Goal: Task Accomplishment & Management: Use online tool/utility

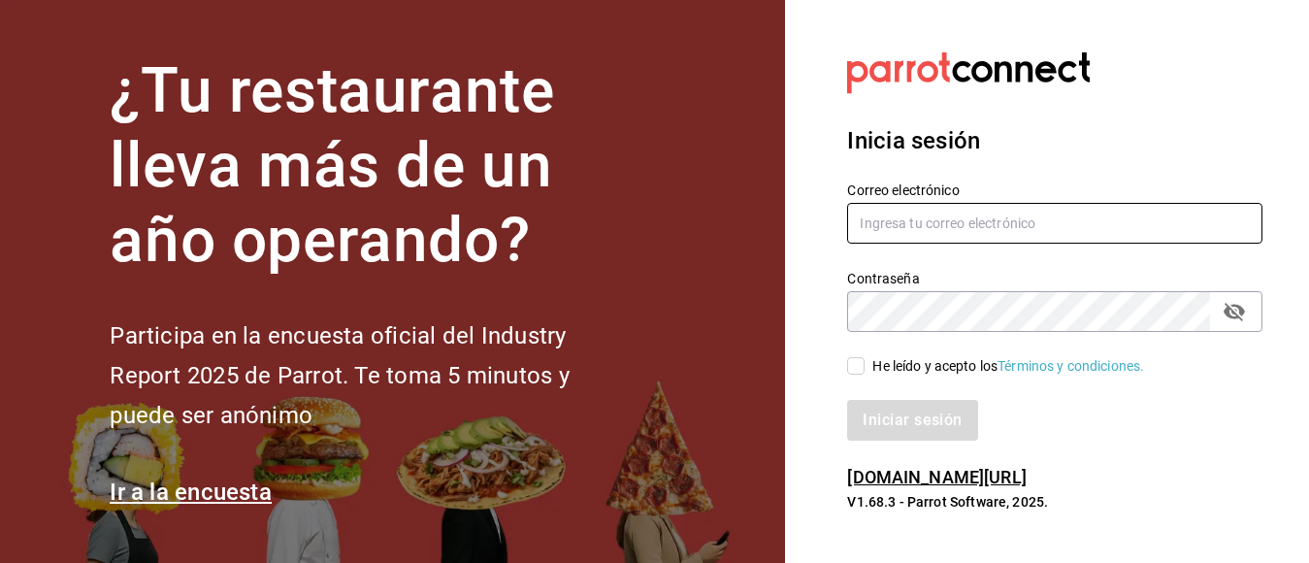
click at [945, 215] on input "text" at bounding box center [1054, 223] width 415 height 41
type input "callejongourmet@gmail.com"
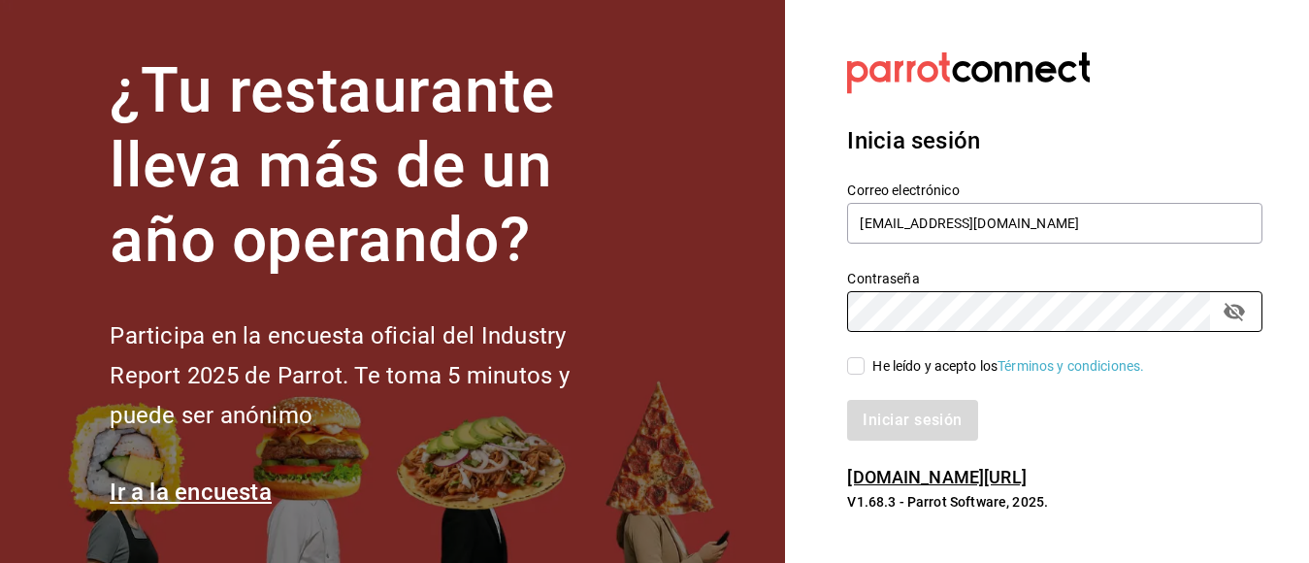
click at [857, 363] on input "He leído y acepto los Términos y condiciones." at bounding box center [855, 365] width 17 height 17
checkbox input "true"
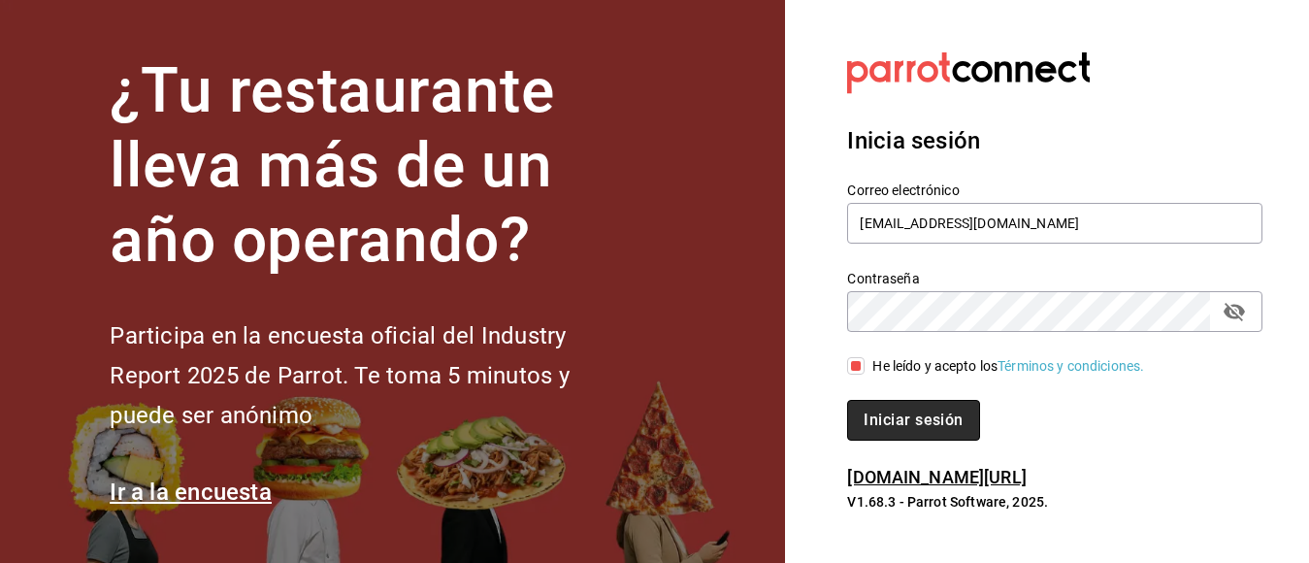
click at [911, 423] on button "Iniciar sesión" at bounding box center [913, 420] width 132 height 41
click at [911, 423] on div "Iniciar sesión" at bounding box center [1054, 420] width 415 height 41
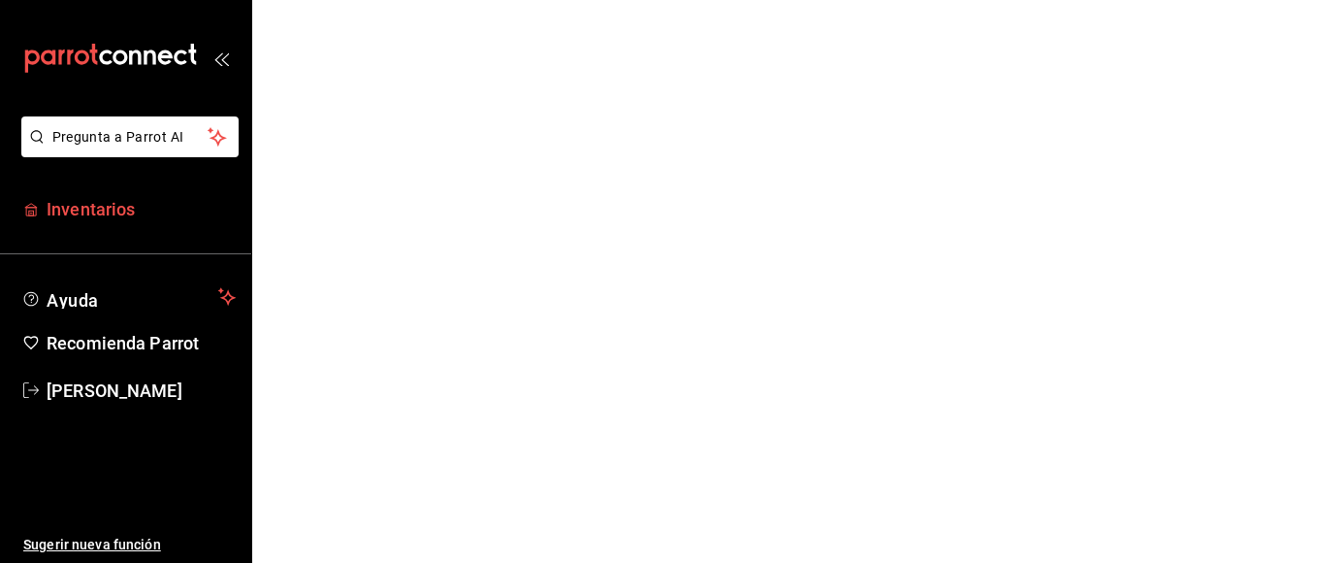
click at [94, 208] on span "Inventarios" at bounding box center [141, 209] width 189 height 26
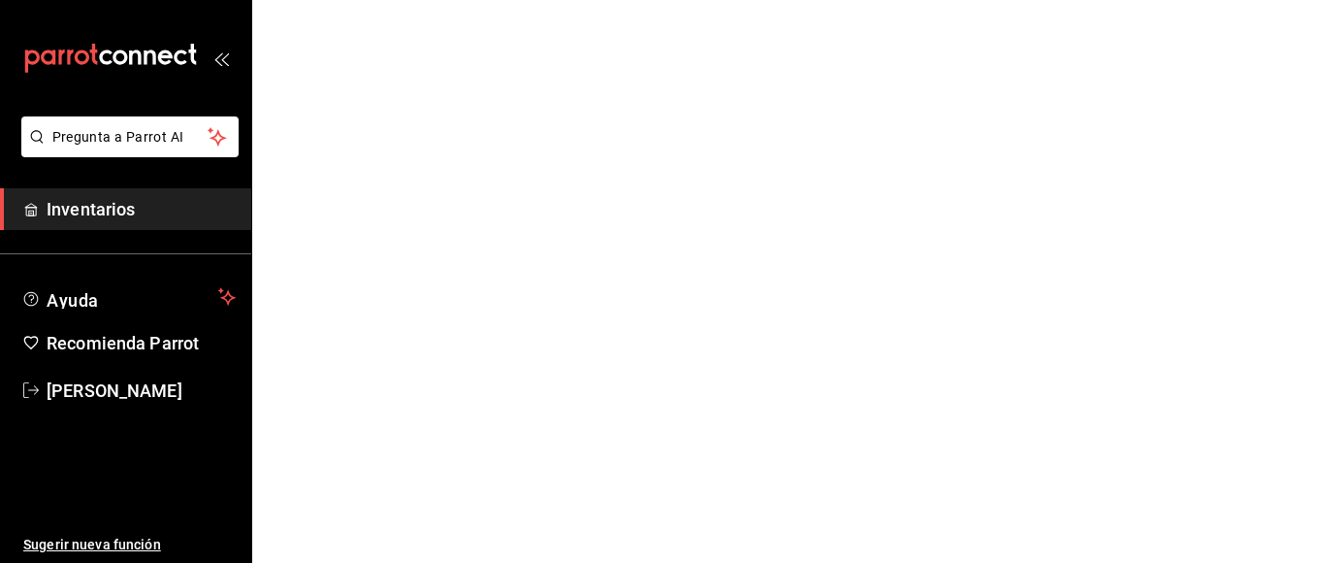
click at [94, 208] on span "Inventarios" at bounding box center [141, 209] width 189 height 26
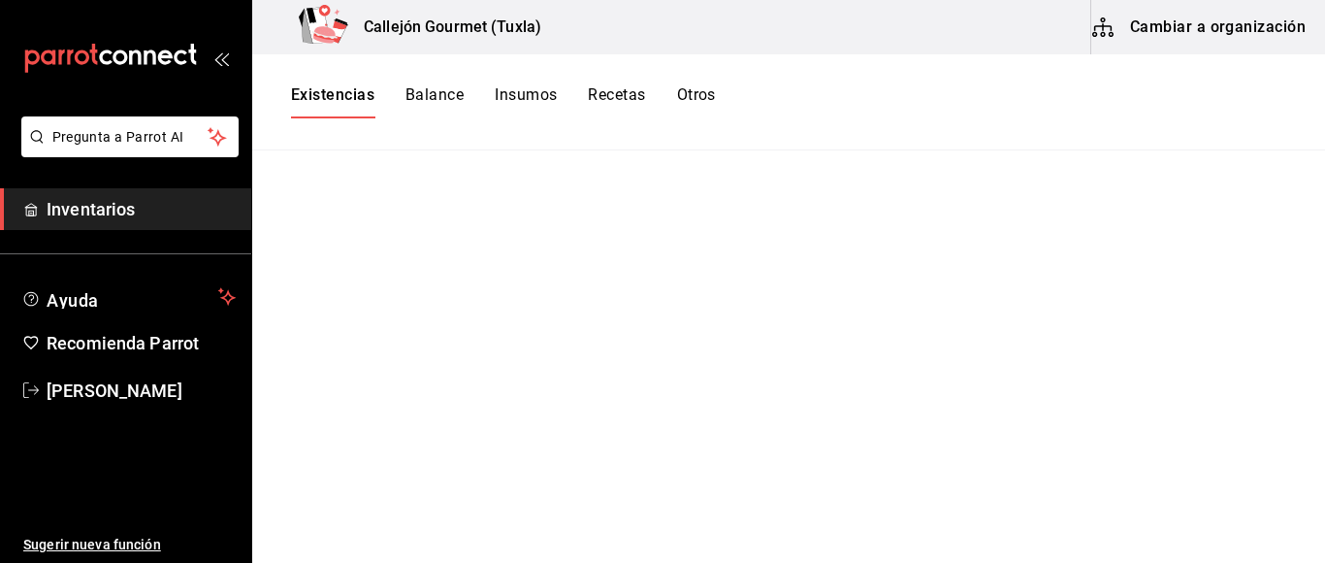
click at [344, 98] on button "Existencias" at bounding box center [332, 101] width 83 height 33
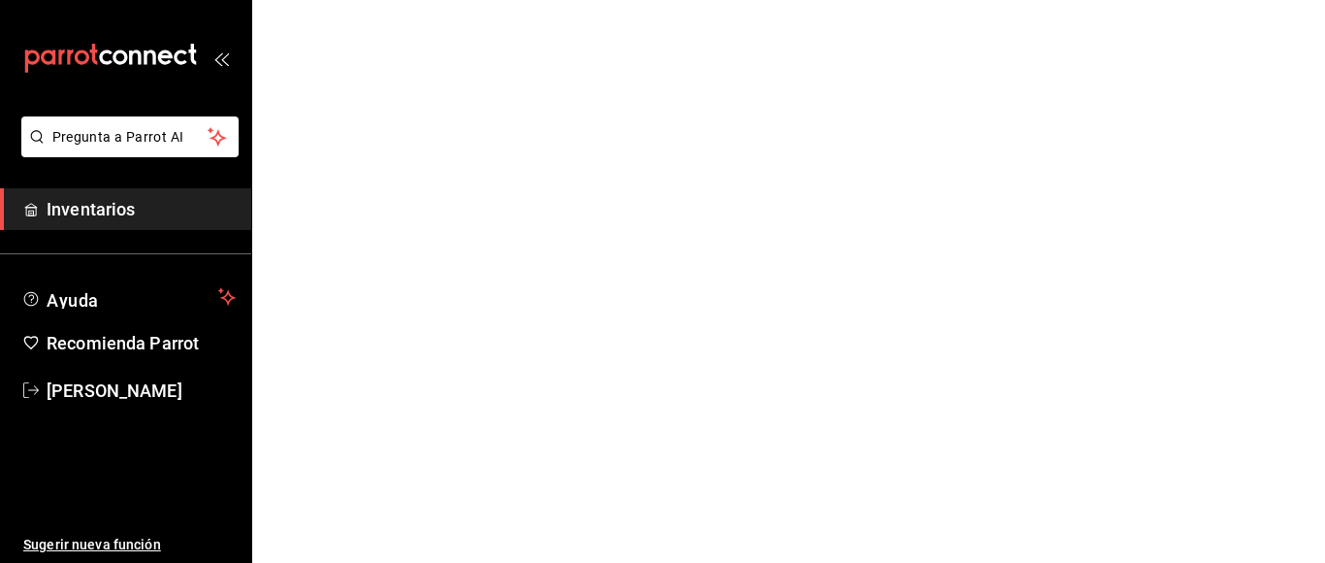
click at [123, 217] on span "Inventarios" at bounding box center [141, 209] width 189 height 26
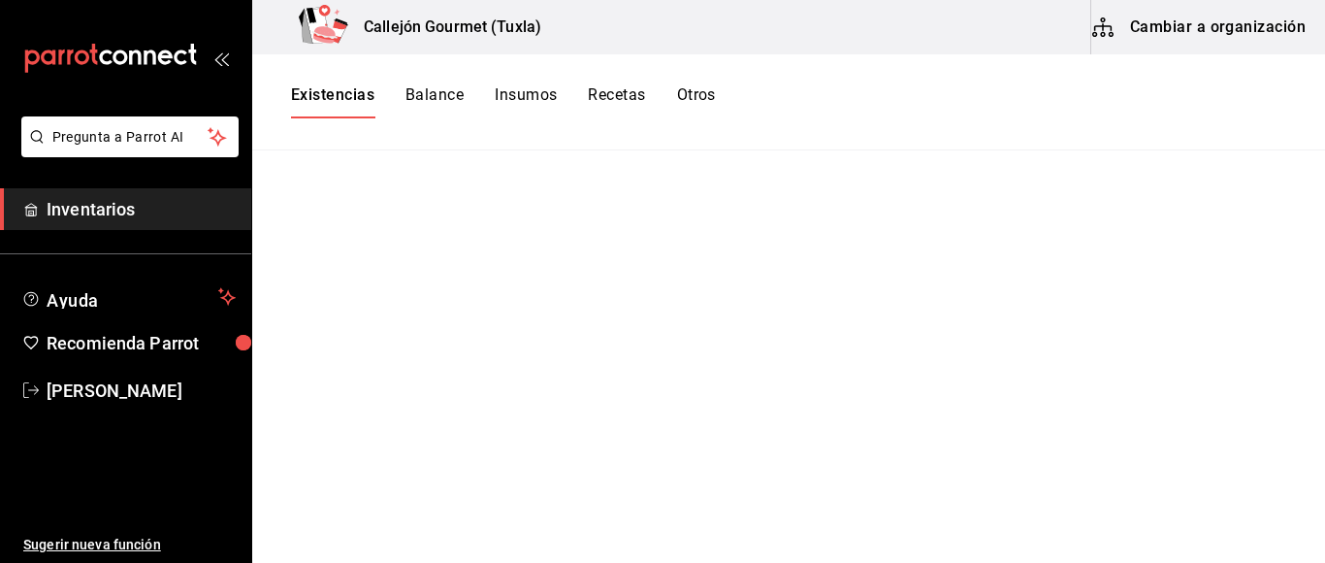
click at [333, 91] on button "Existencias" at bounding box center [332, 101] width 83 height 33
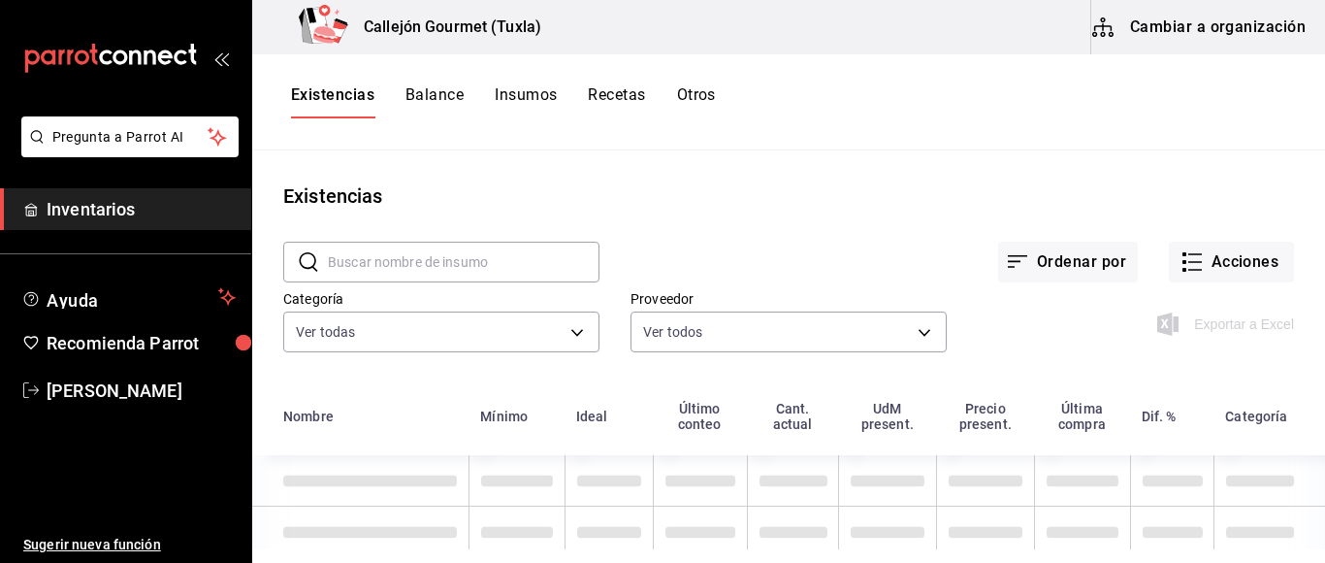
click at [702, 103] on button "Otros" at bounding box center [696, 101] width 39 height 33
click at [702, 97] on button "Otros" at bounding box center [696, 101] width 39 height 33
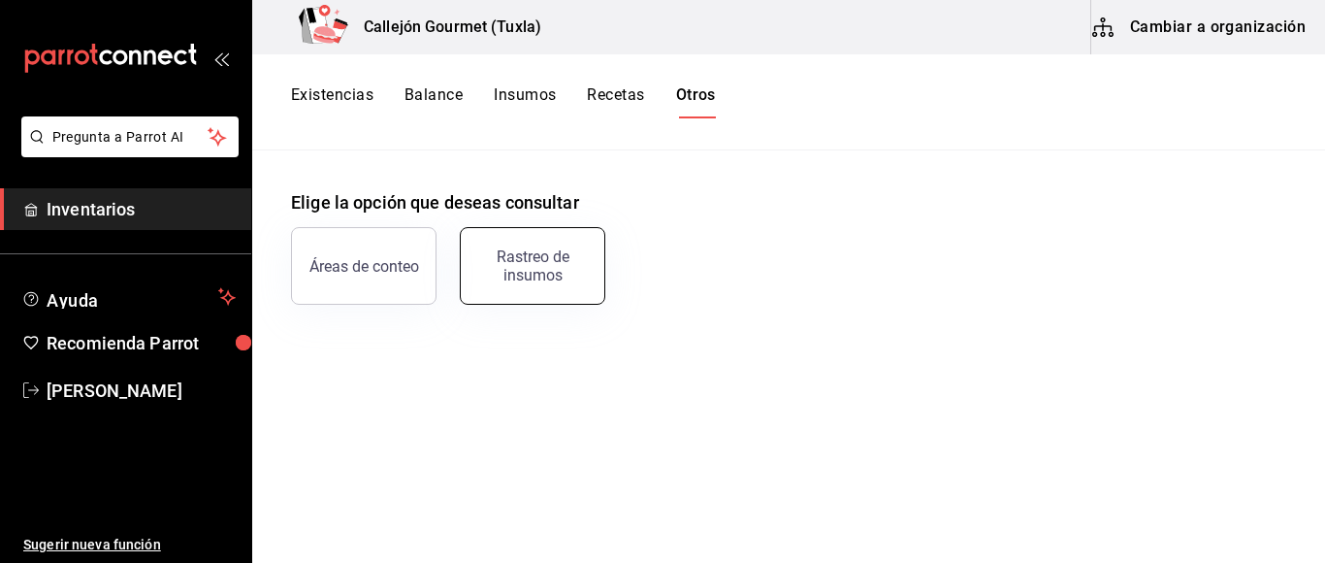
click at [537, 290] on button "Rastreo de insumos" at bounding box center [533, 266] width 146 height 78
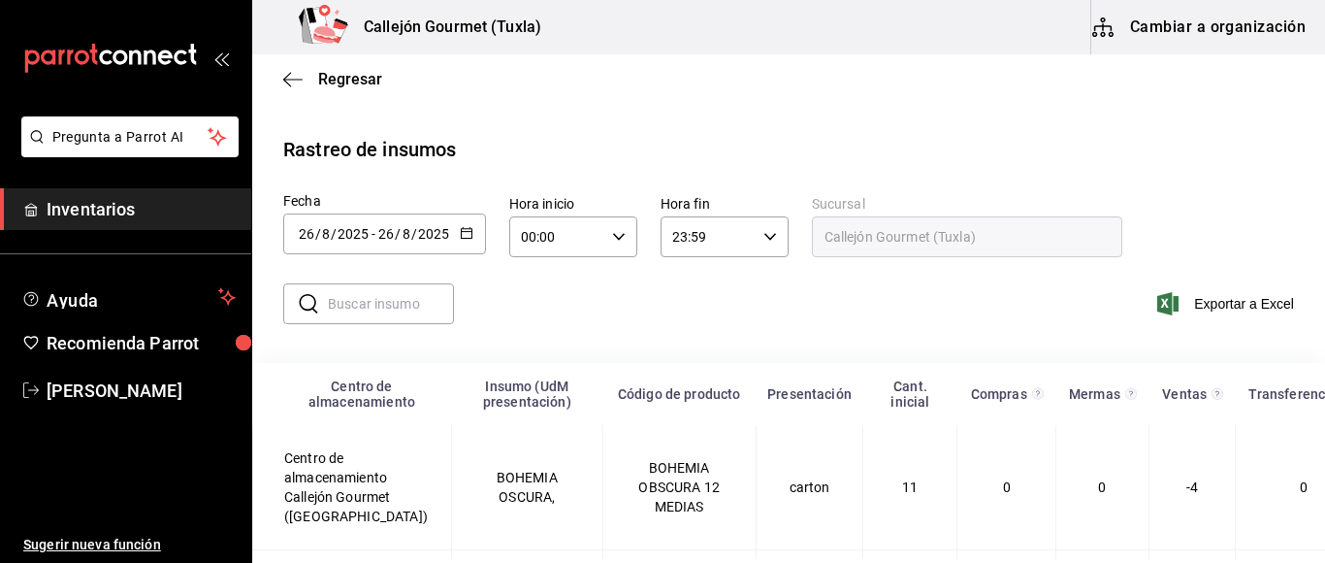
click at [468, 229] on icon "button" at bounding box center [467, 233] width 14 height 14
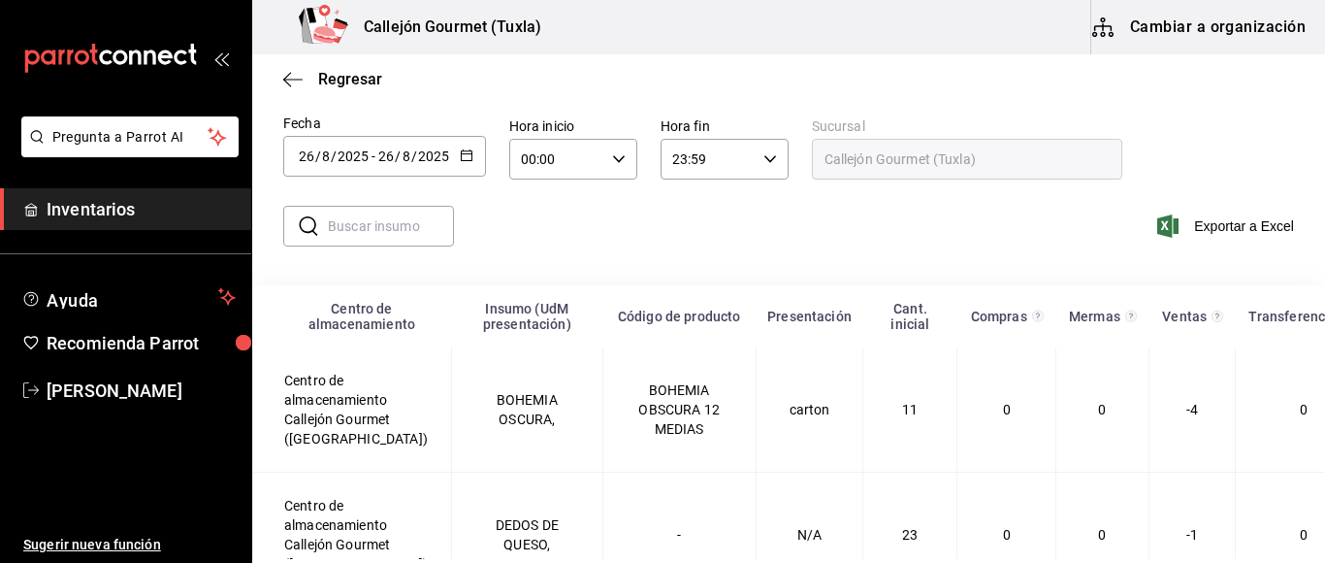
click at [460, 155] on icon "button" at bounding box center [467, 155] width 14 height 14
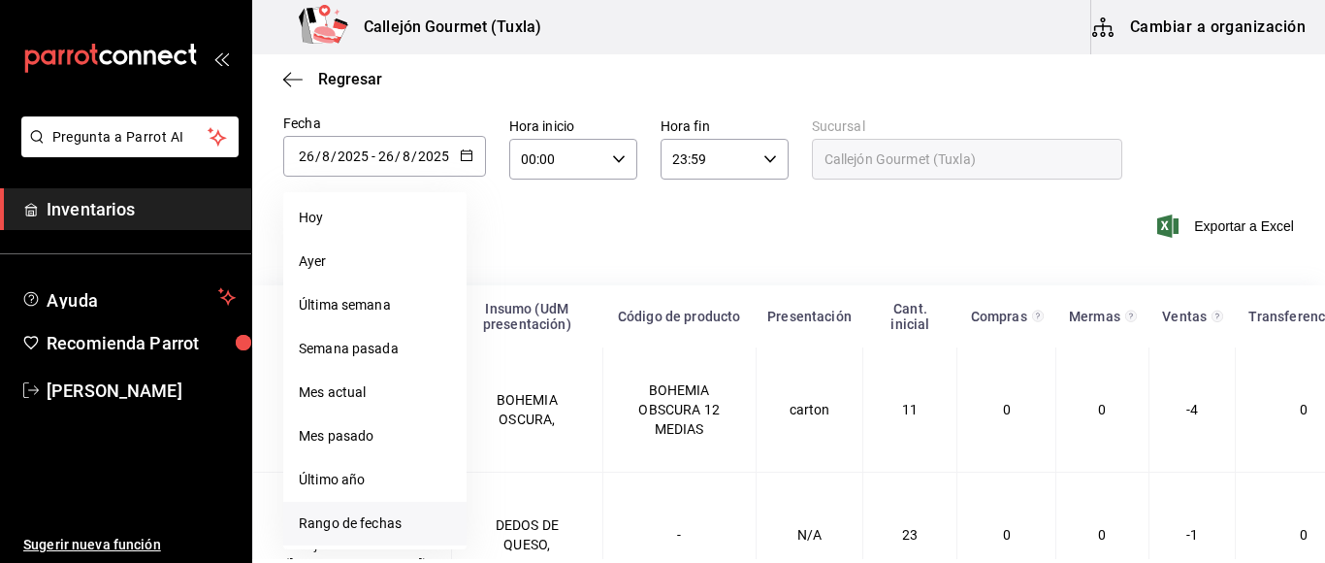
click at [387, 515] on li "Rango de fechas" at bounding box center [374, 524] width 183 height 44
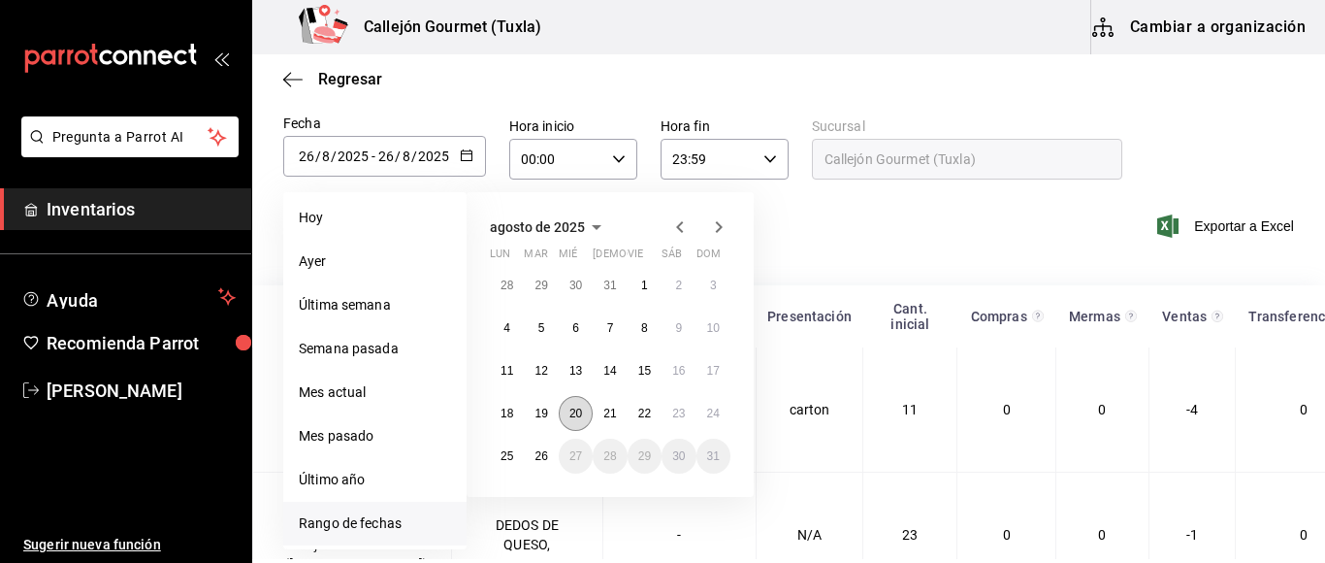
click at [573, 419] on abbr "20" at bounding box center [576, 414] width 13 height 14
click at [602, 414] on button "21" at bounding box center [610, 413] width 34 height 35
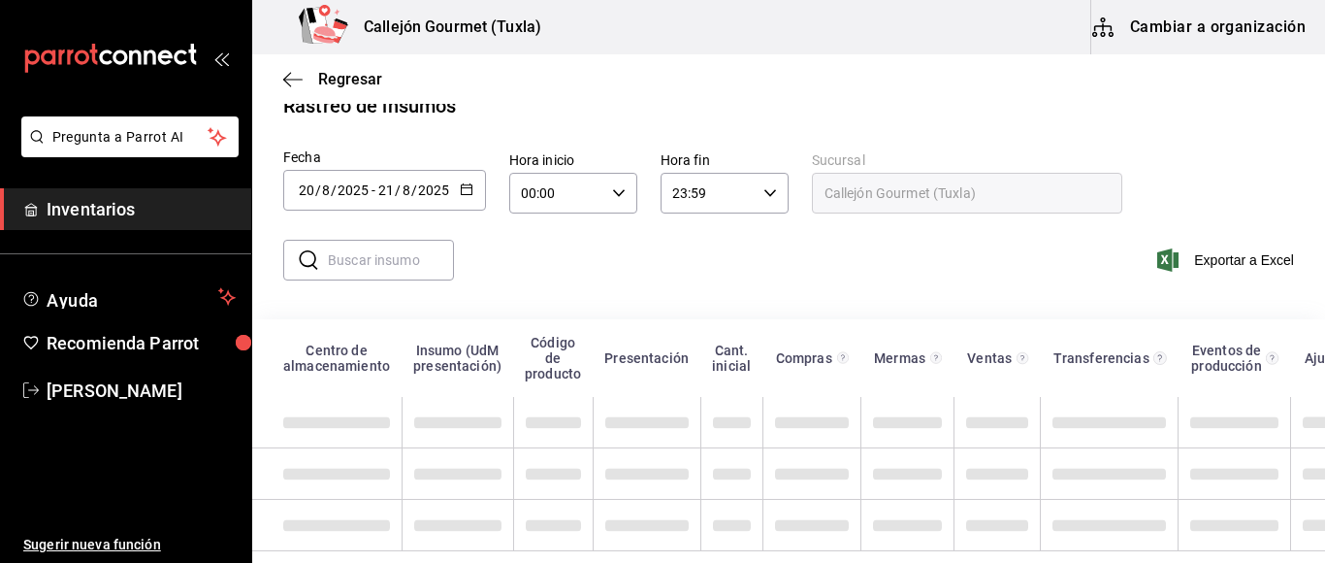
type input "[DATE]"
type input "20"
type input "[DATE]"
type input "21"
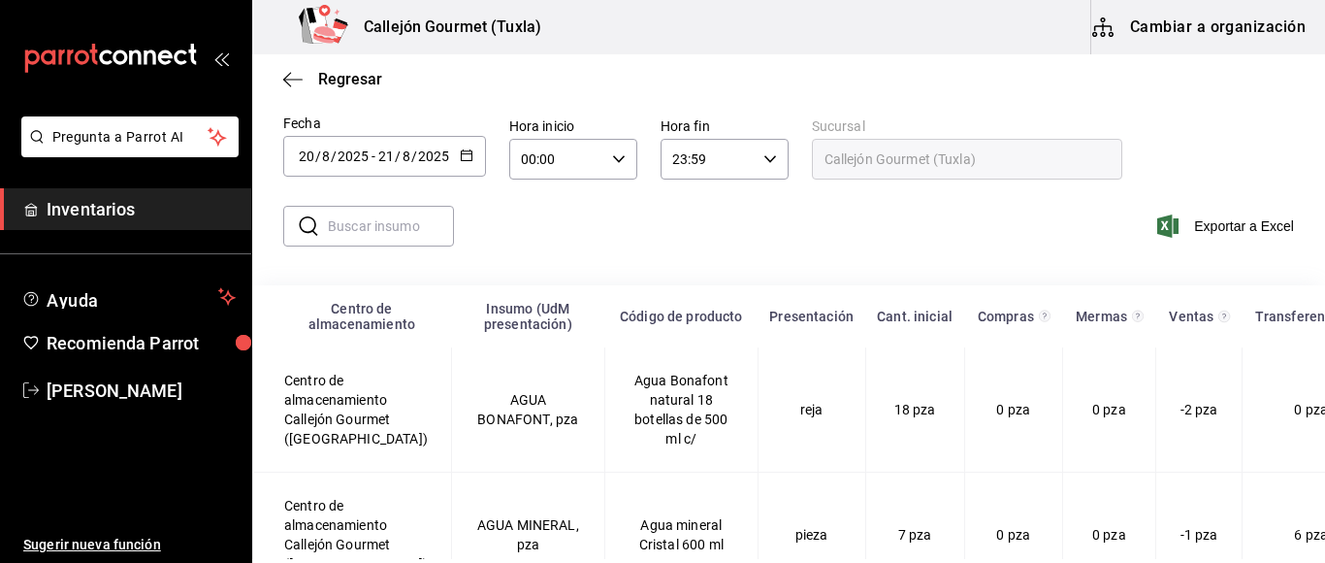
click at [397, 223] on input "text" at bounding box center [391, 226] width 126 height 39
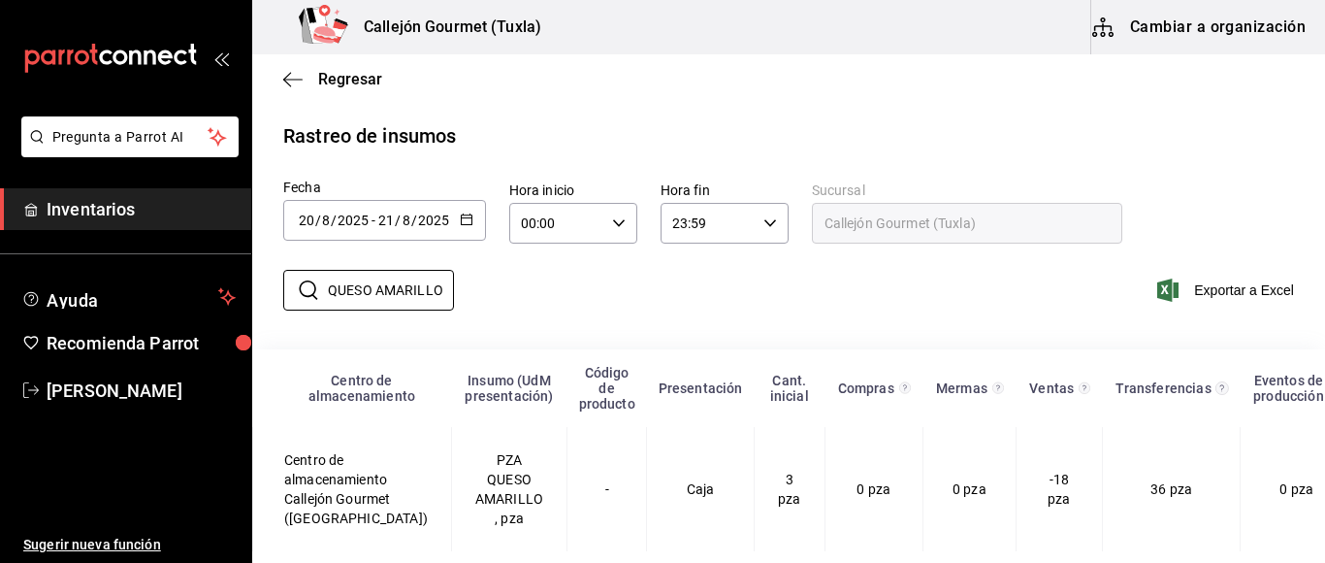
scroll to position [33, 0]
type input "Q"
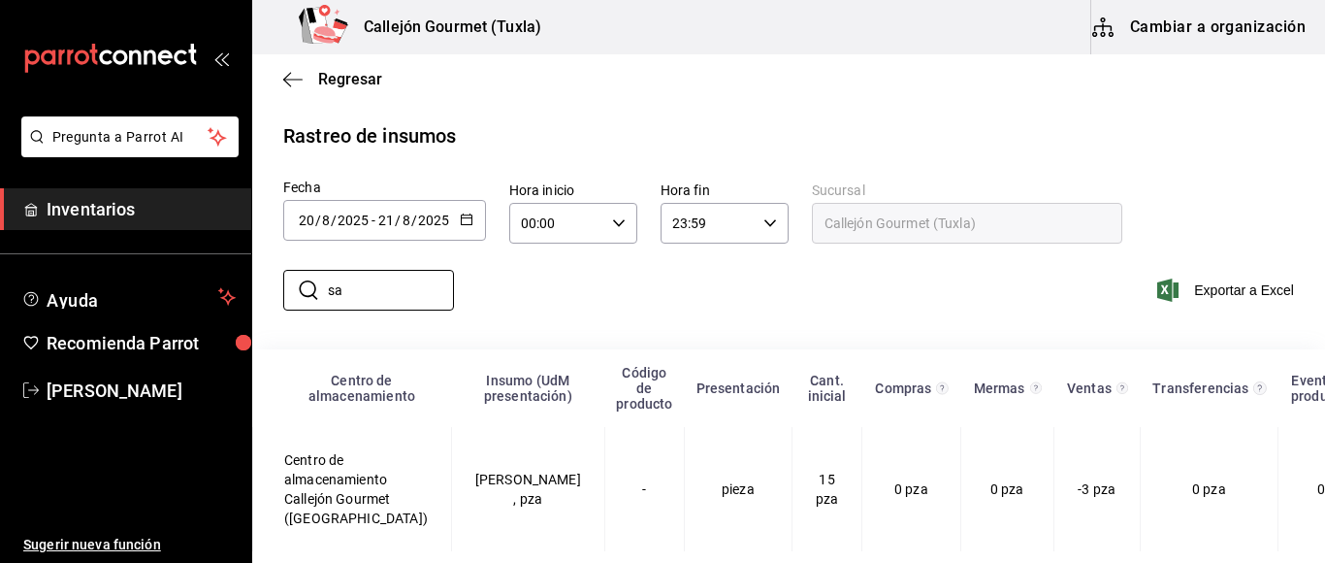
type input "s"
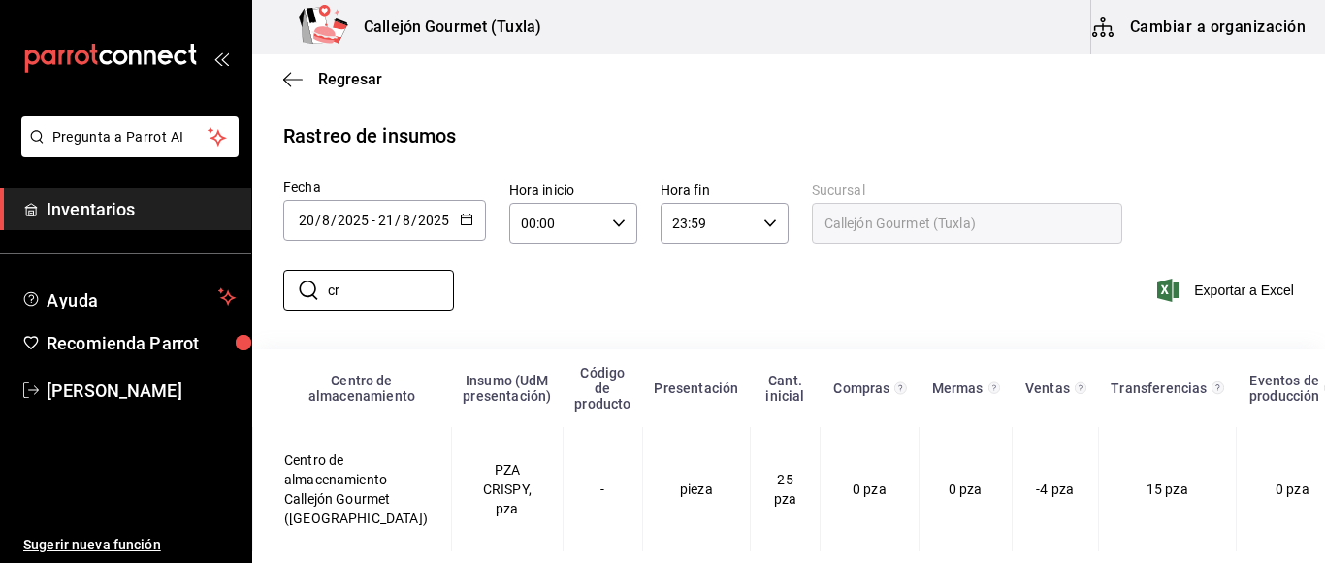
type input "c"
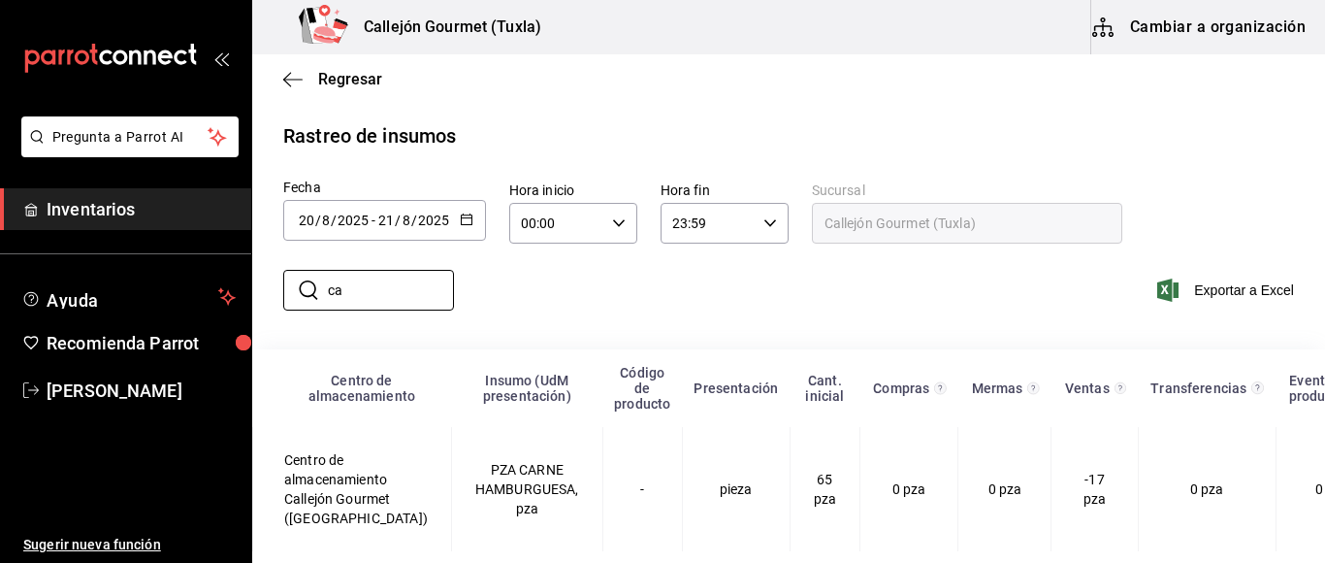
type input "c"
type input "p"
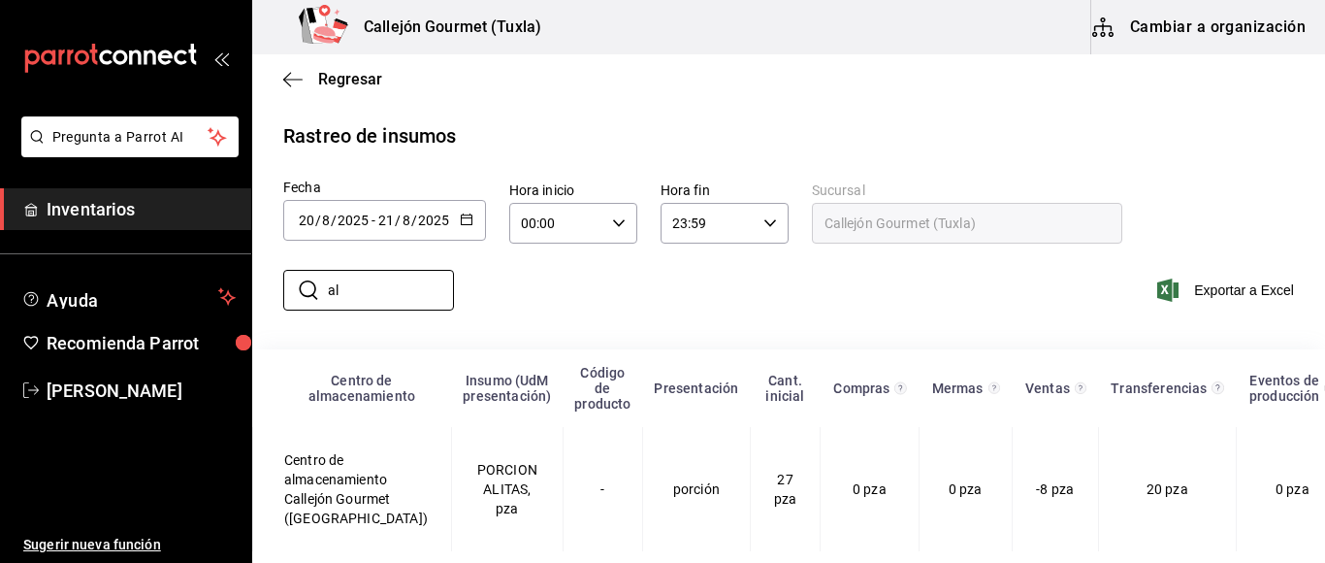
type input "a"
type input "t"
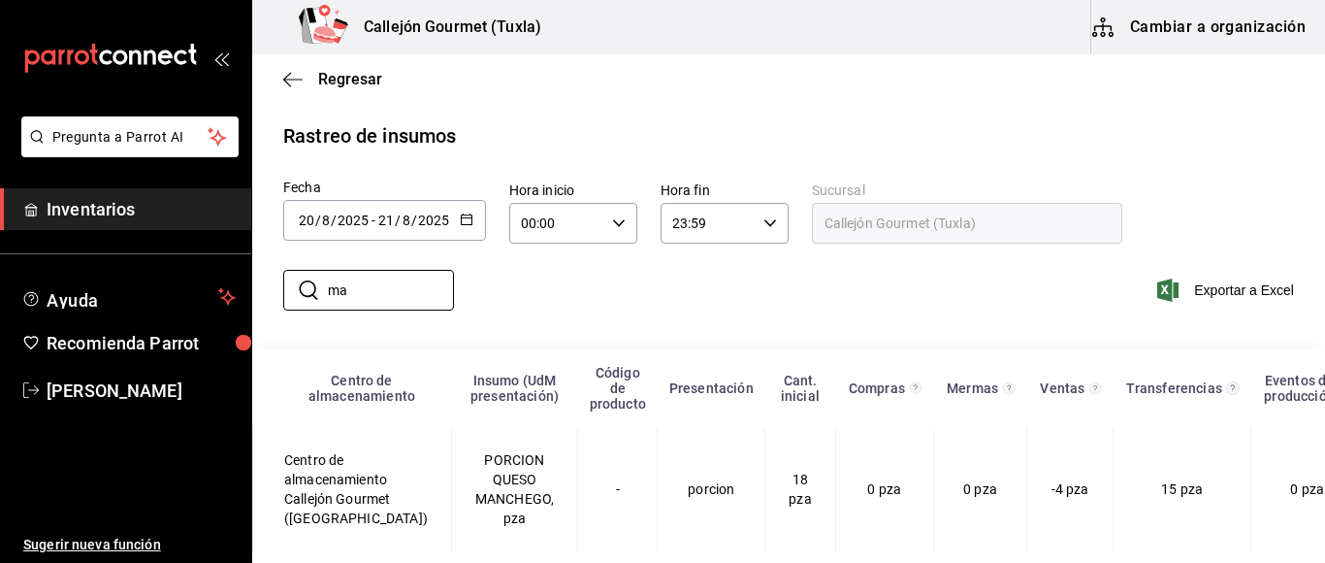
type input "m"
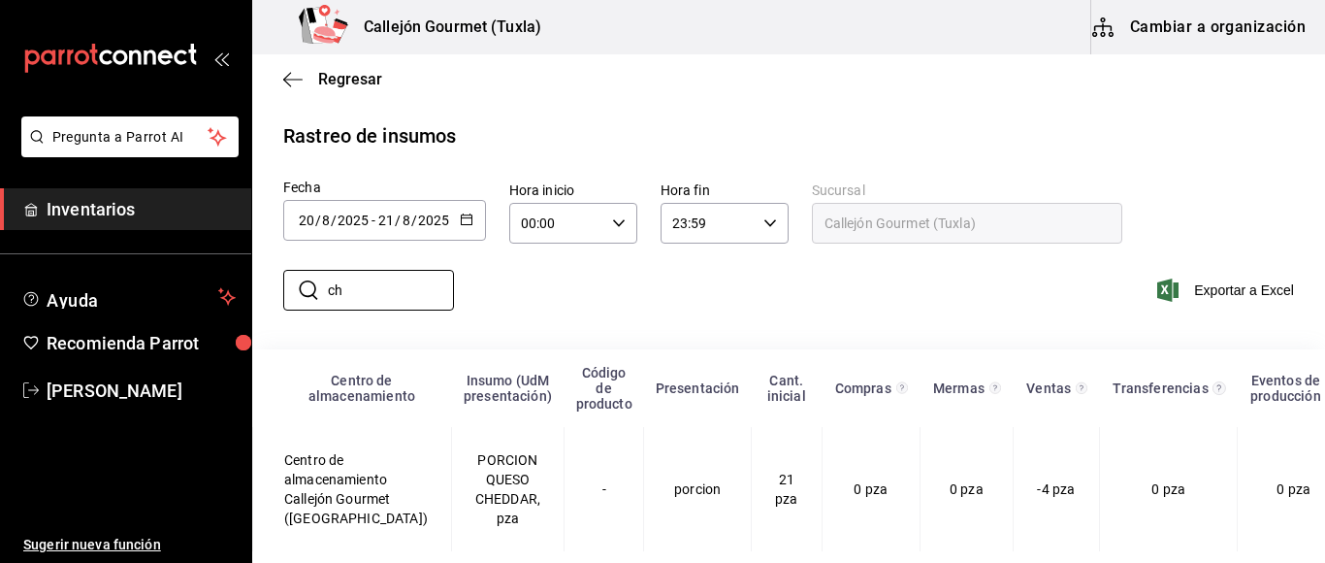
type input "c"
type input "p"
type input "c"
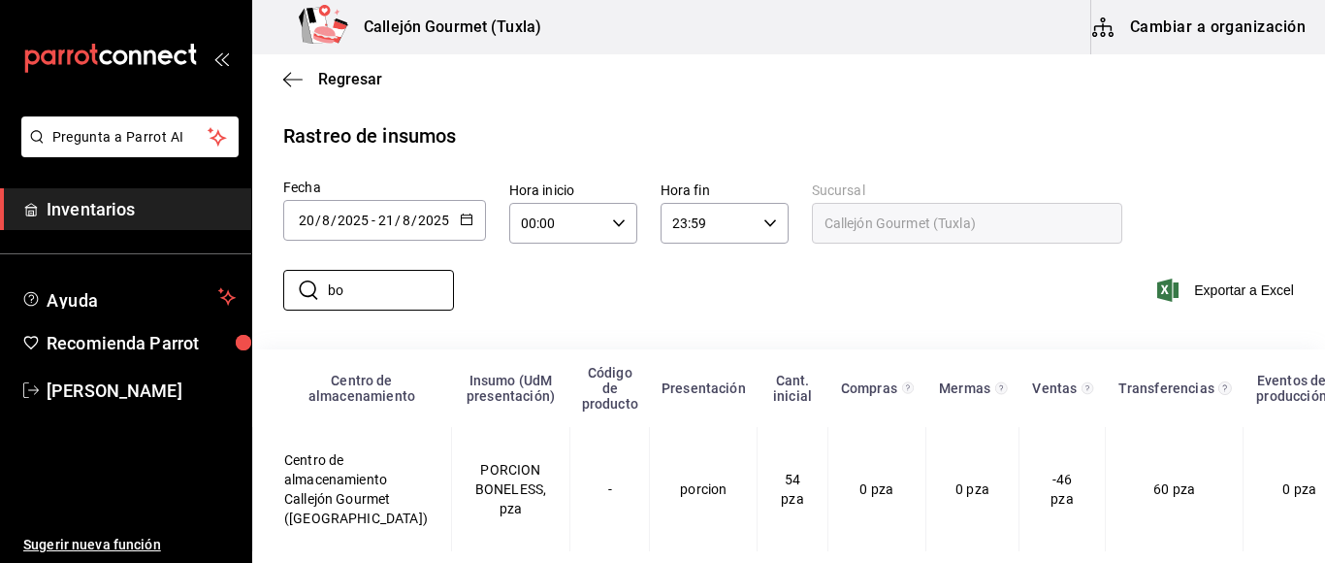
type input "b"
type input "dedos"
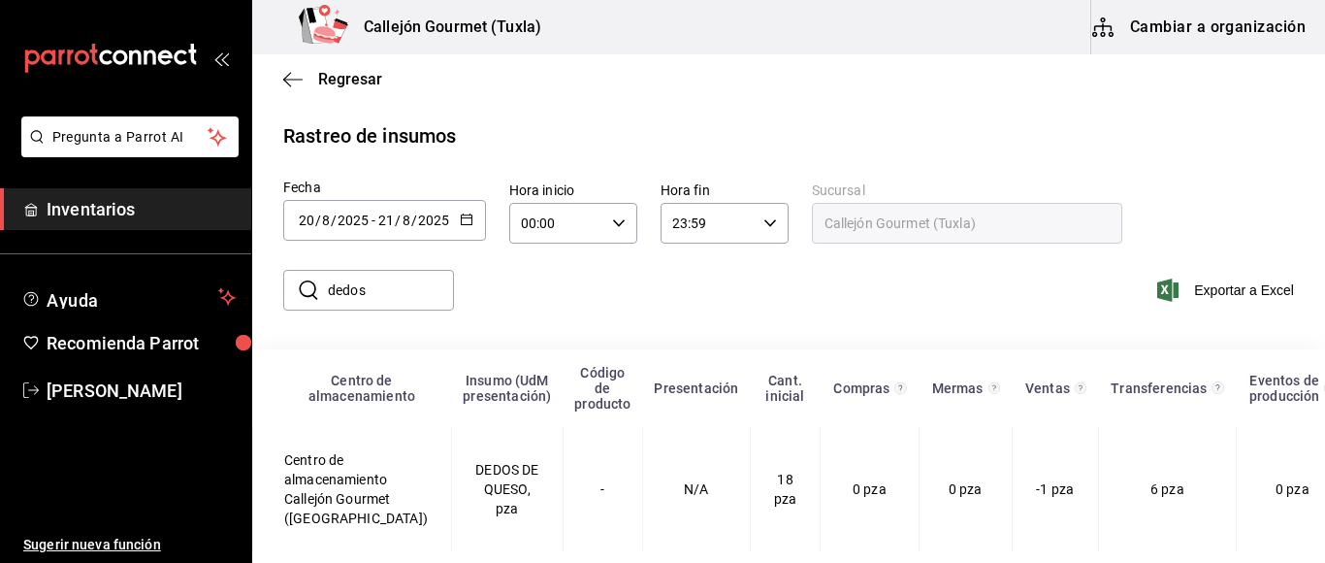
click at [1201, 25] on button "Cambiar a organización" at bounding box center [1200, 27] width 218 height 54
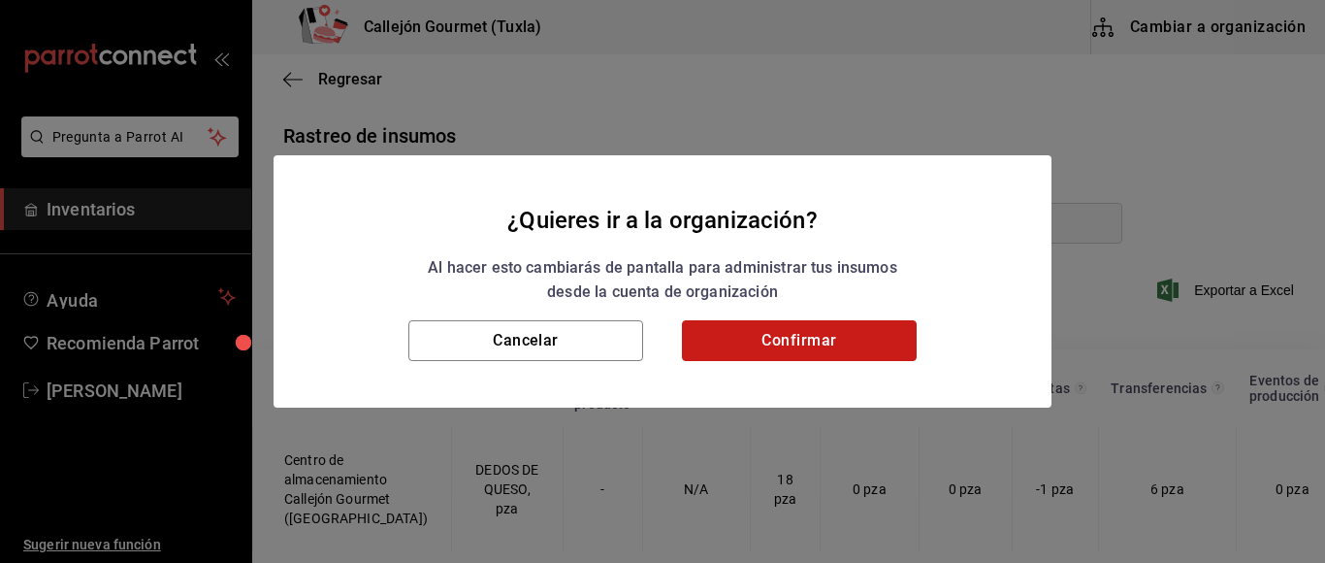
click at [787, 349] on button "Confirmar" at bounding box center [799, 340] width 235 height 41
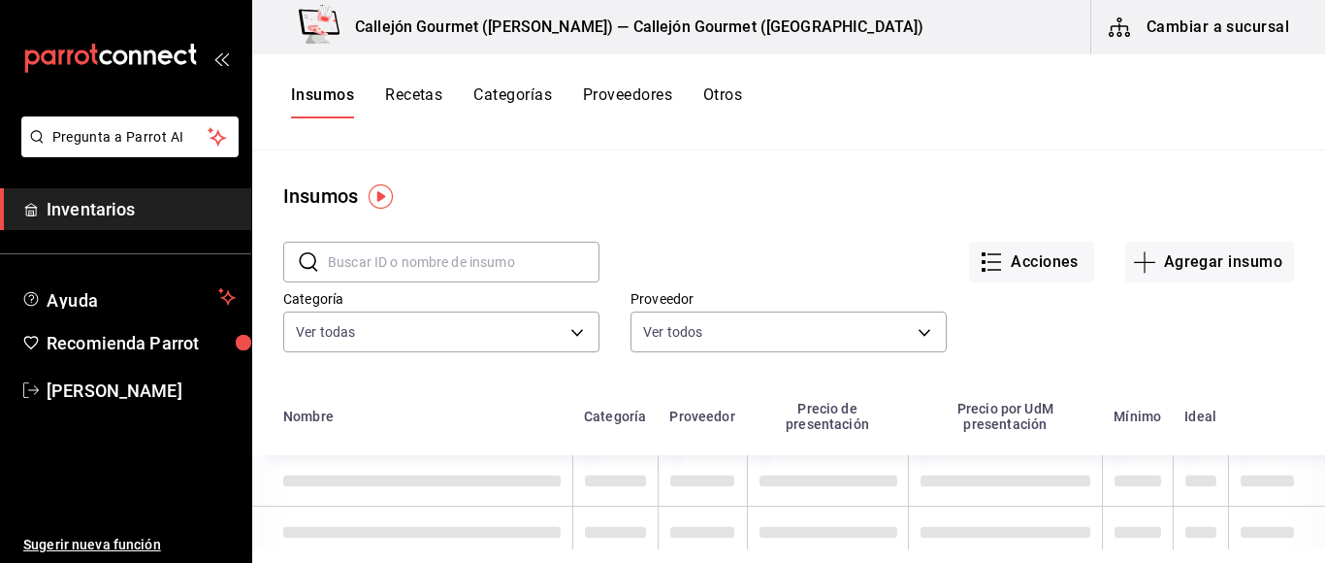
click at [717, 89] on button "Otros" at bounding box center [722, 101] width 39 height 33
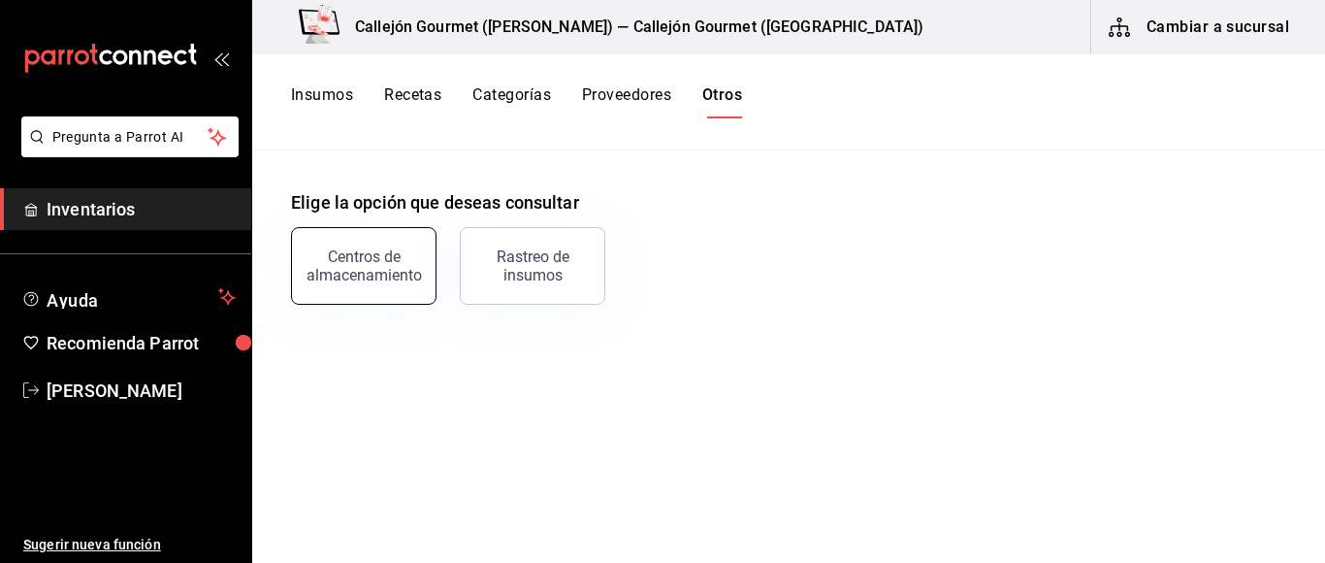
click at [384, 256] on div "Centros de almacenamiento" at bounding box center [364, 265] width 120 height 37
click at [384, 256] on html "Pregunta a Parrot AI Inventarios Ayuda Recomienda Parrot [PERSON_NAME] Sugerir …" at bounding box center [662, 274] width 1325 height 549
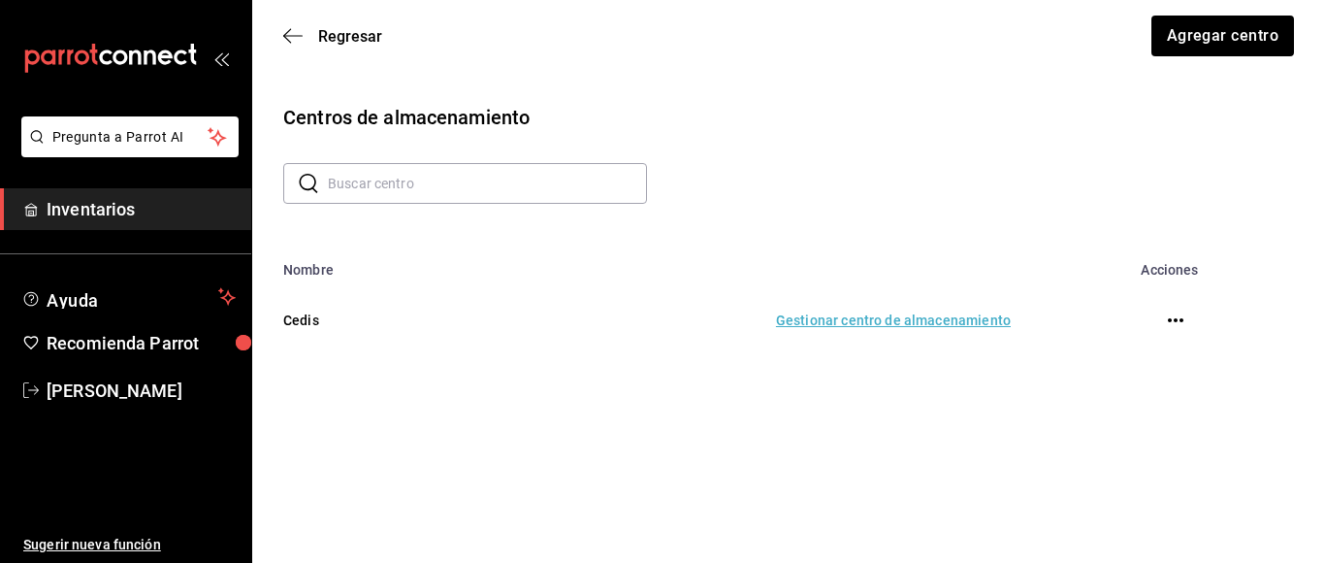
click at [911, 312] on td "Gestionar centro de almacenamiento" at bounding box center [740, 319] width 588 height 85
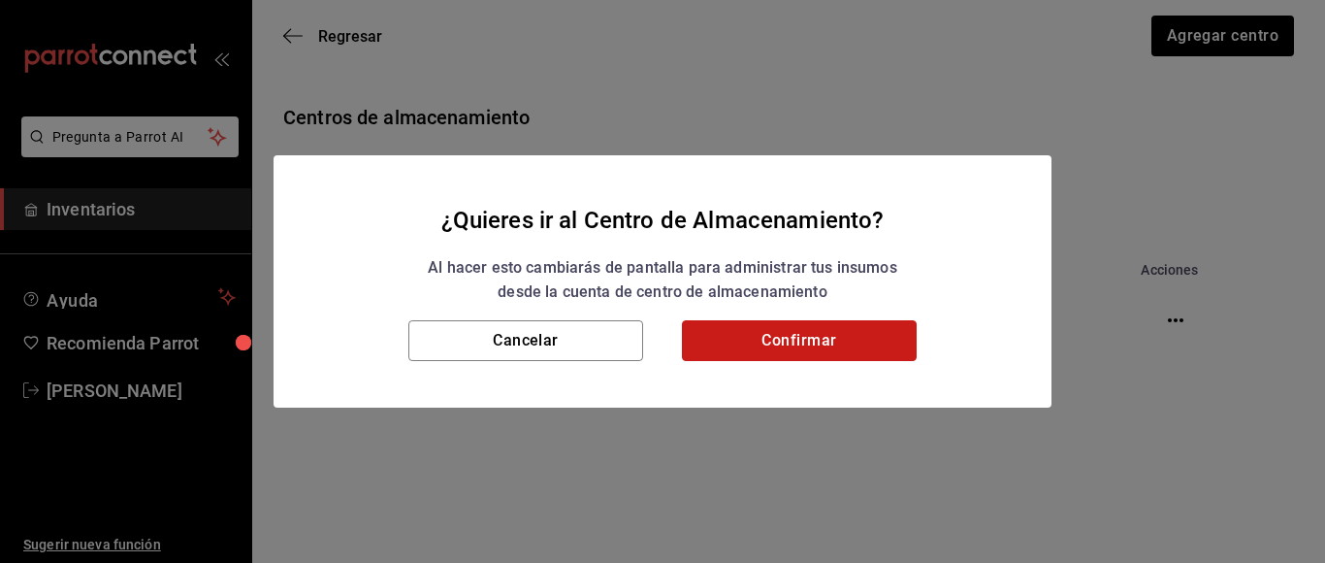
click at [866, 330] on button "Confirmar" at bounding box center [799, 340] width 235 height 41
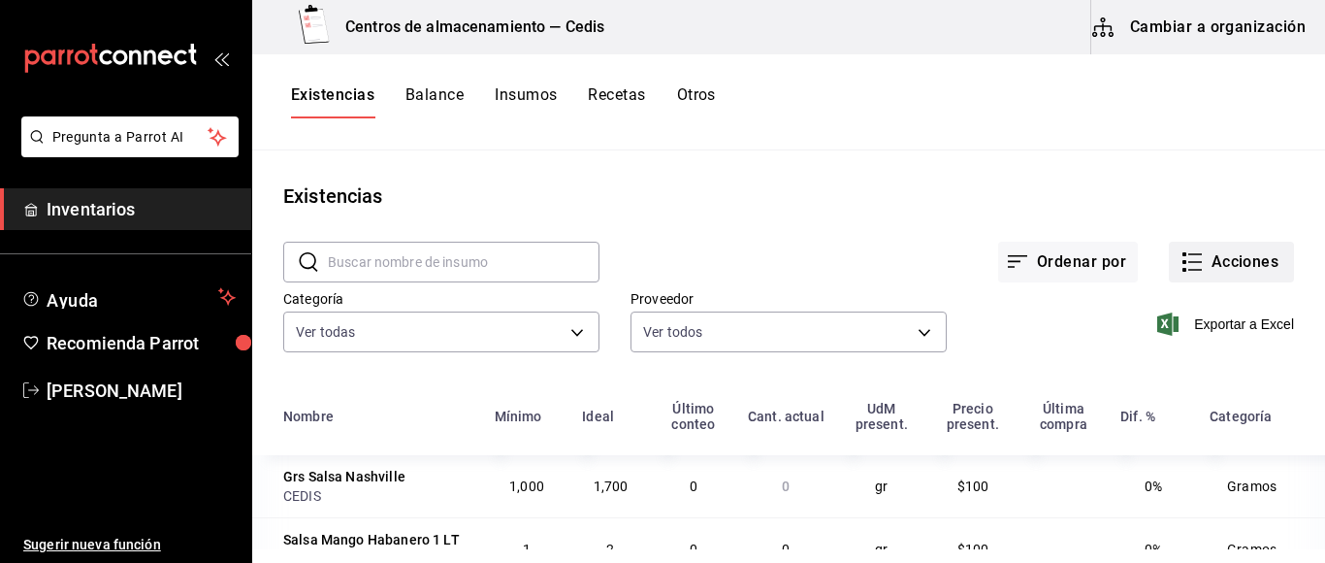
click at [1221, 256] on button "Acciones" at bounding box center [1231, 262] width 125 height 41
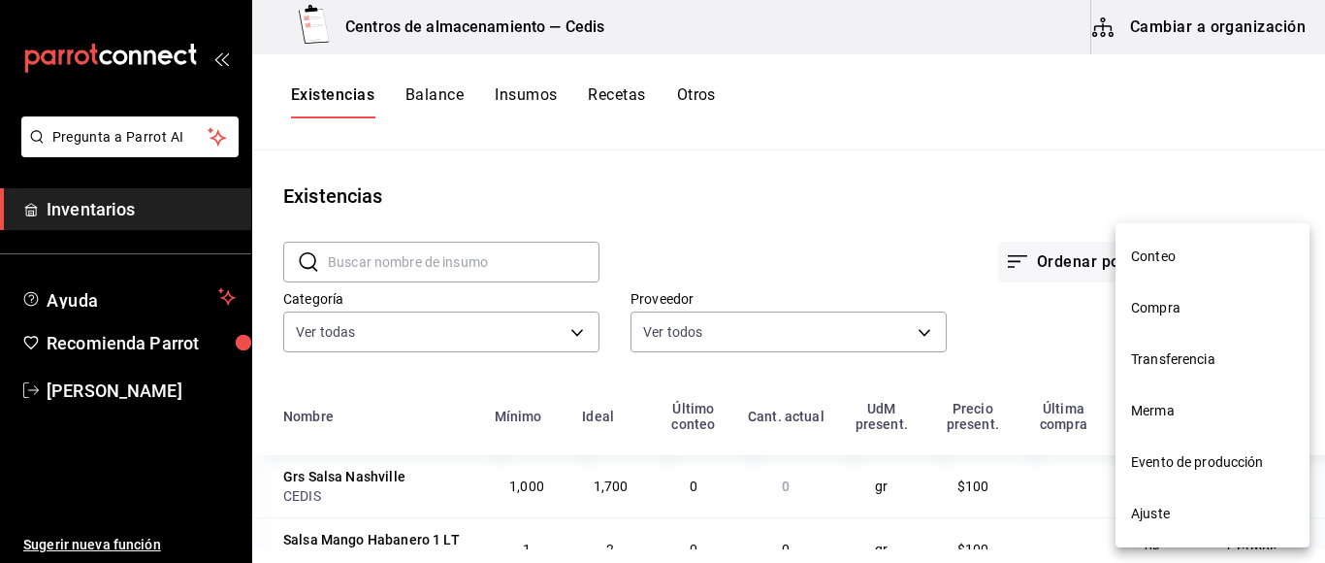
click at [1196, 354] on span "Transferencia" at bounding box center [1212, 359] width 163 height 20
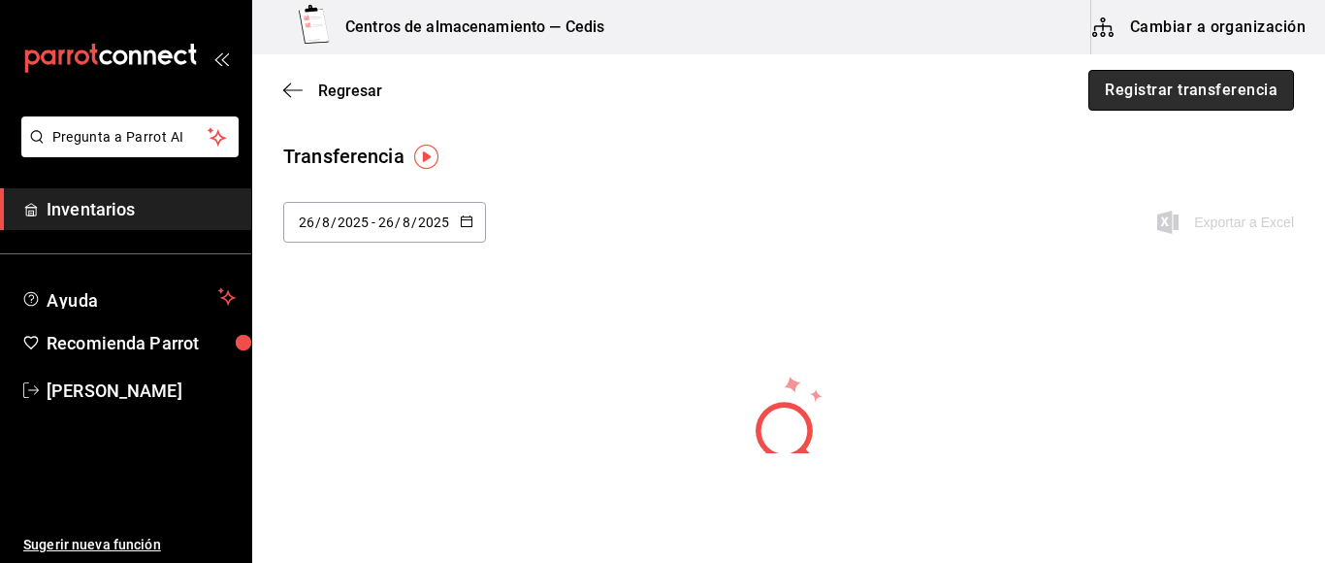
click at [1187, 82] on button "Registrar transferencia" at bounding box center [1192, 90] width 206 height 41
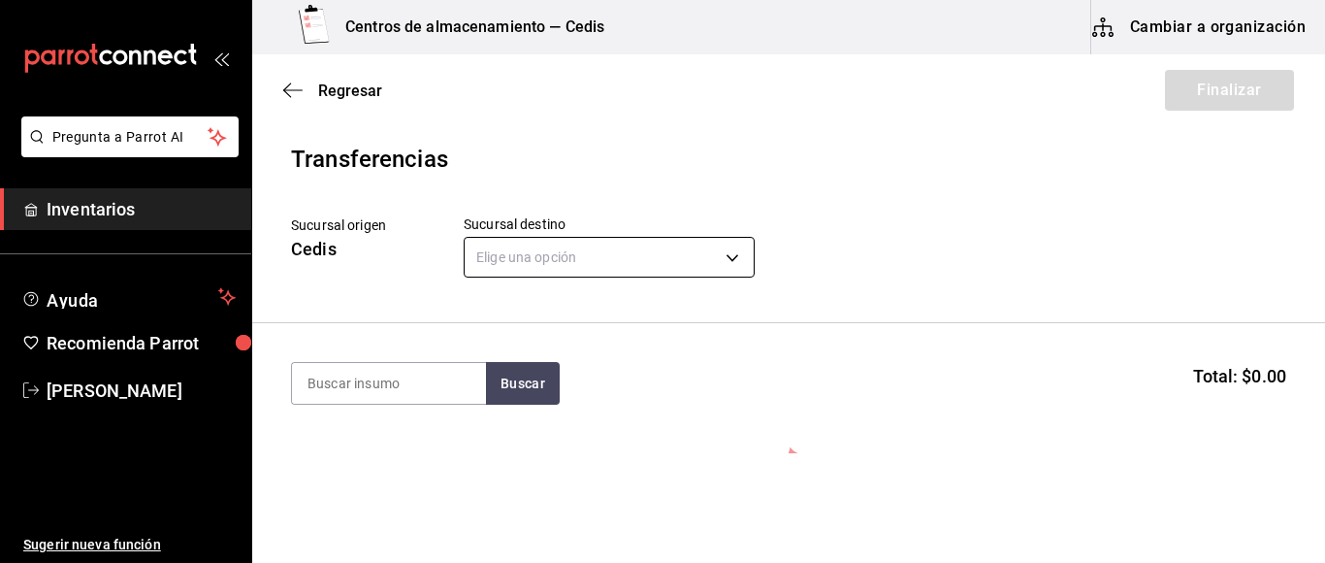
click at [736, 262] on body "Pregunta a Parrot AI Inventarios Ayuda Recomienda Parrot [PERSON_NAME] Sugerir …" at bounding box center [662, 226] width 1325 height 453
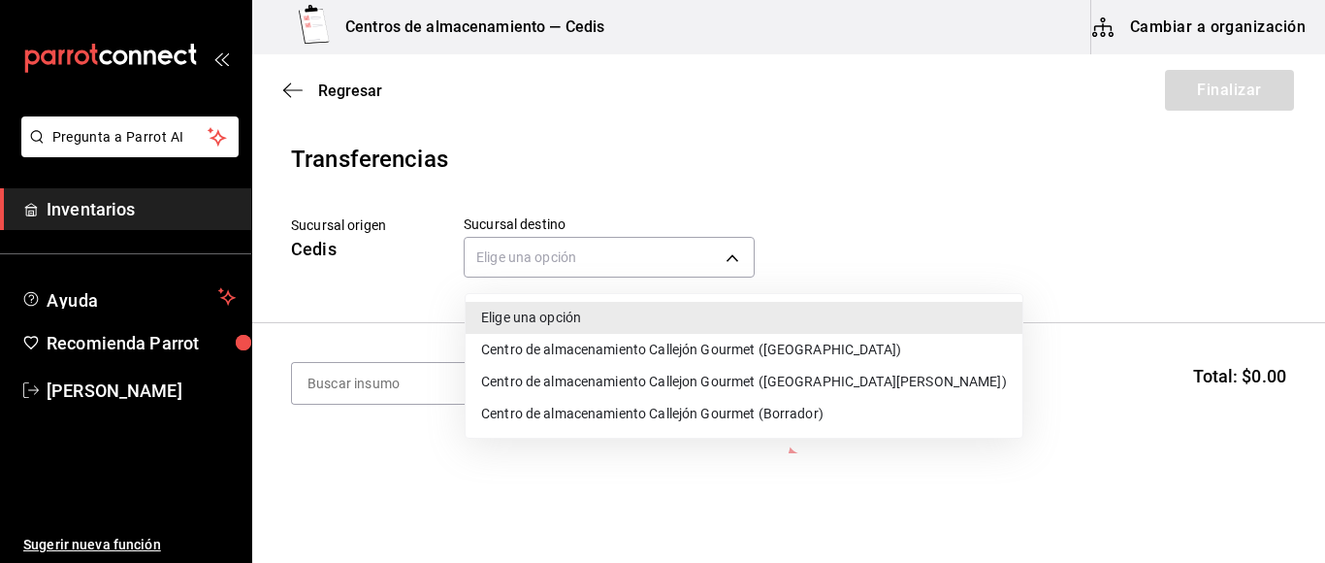
click at [719, 344] on li "Centro de almacenamiento Callejón Gourmet ([GEOGRAPHIC_DATA])" at bounding box center [744, 350] width 557 height 32
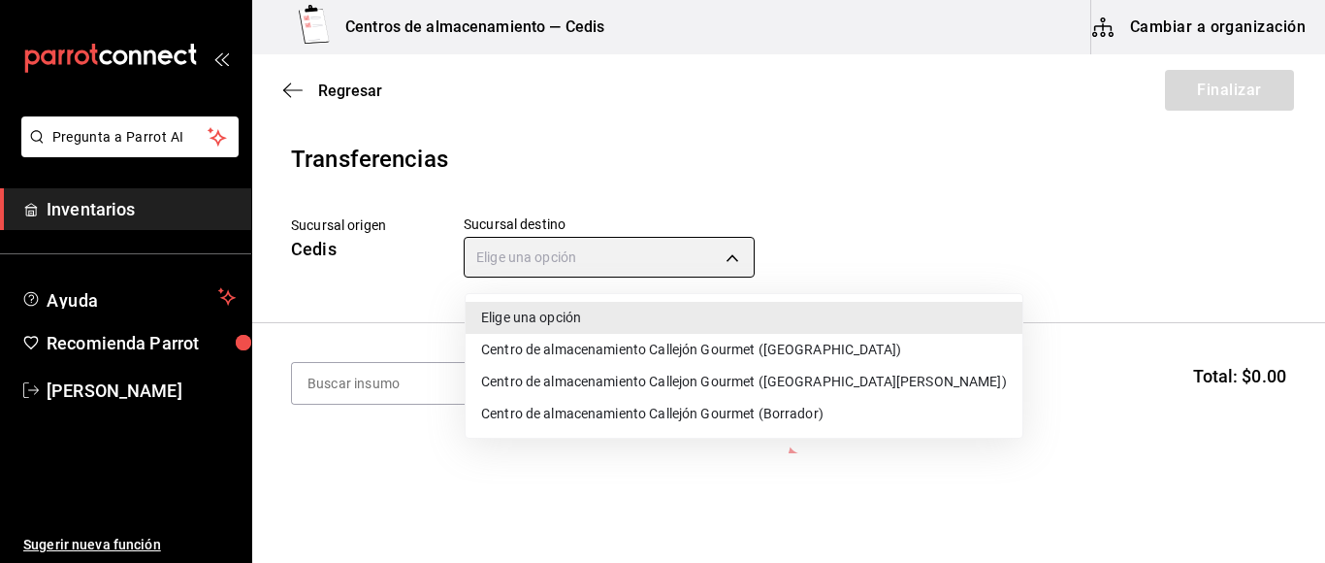
type input "d2402ae1-2240-4bf4-a726-90d4a248e191"
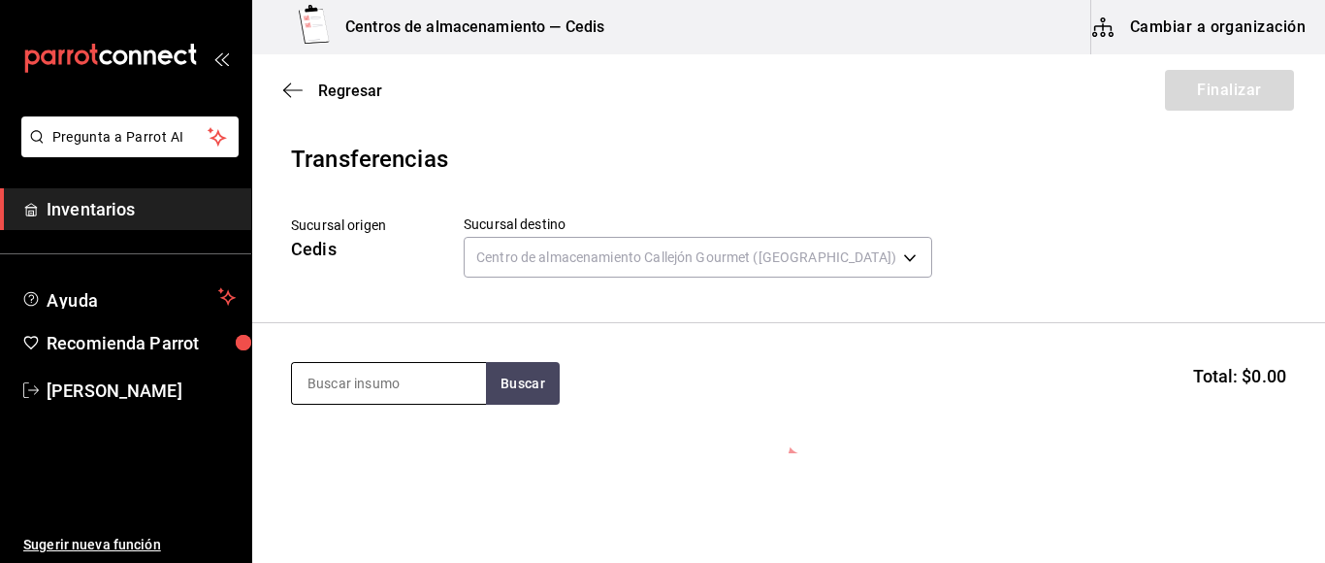
click at [374, 391] on input at bounding box center [389, 383] width 194 height 41
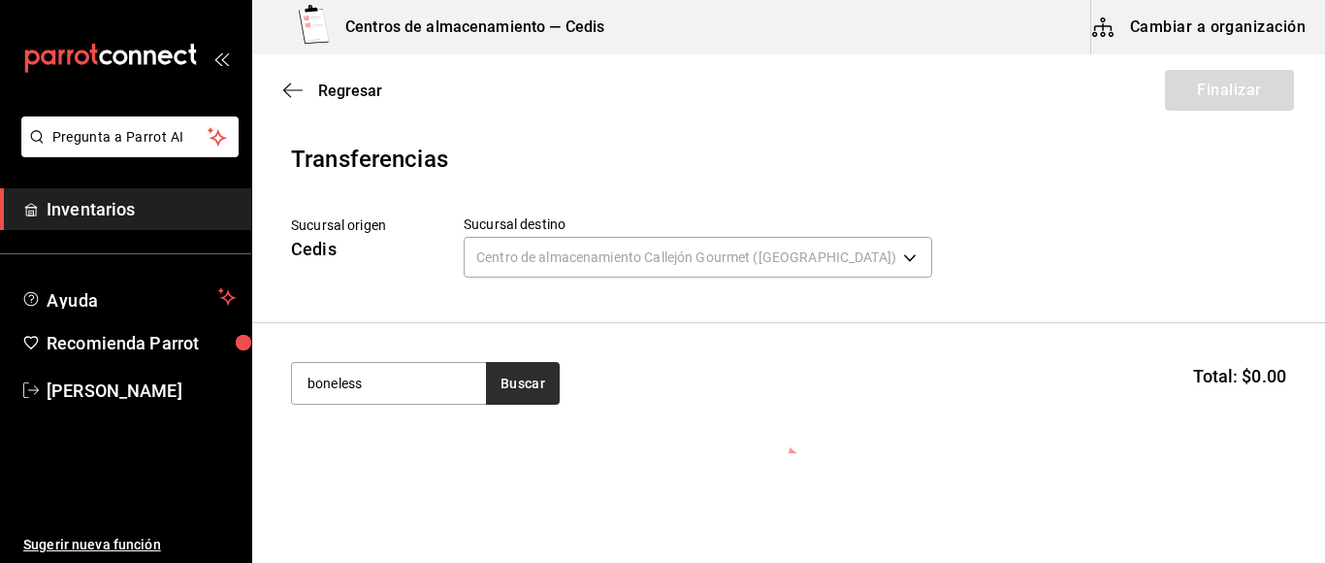
type input "boneless"
click at [532, 374] on button "Buscar" at bounding box center [523, 383] width 74 height 43
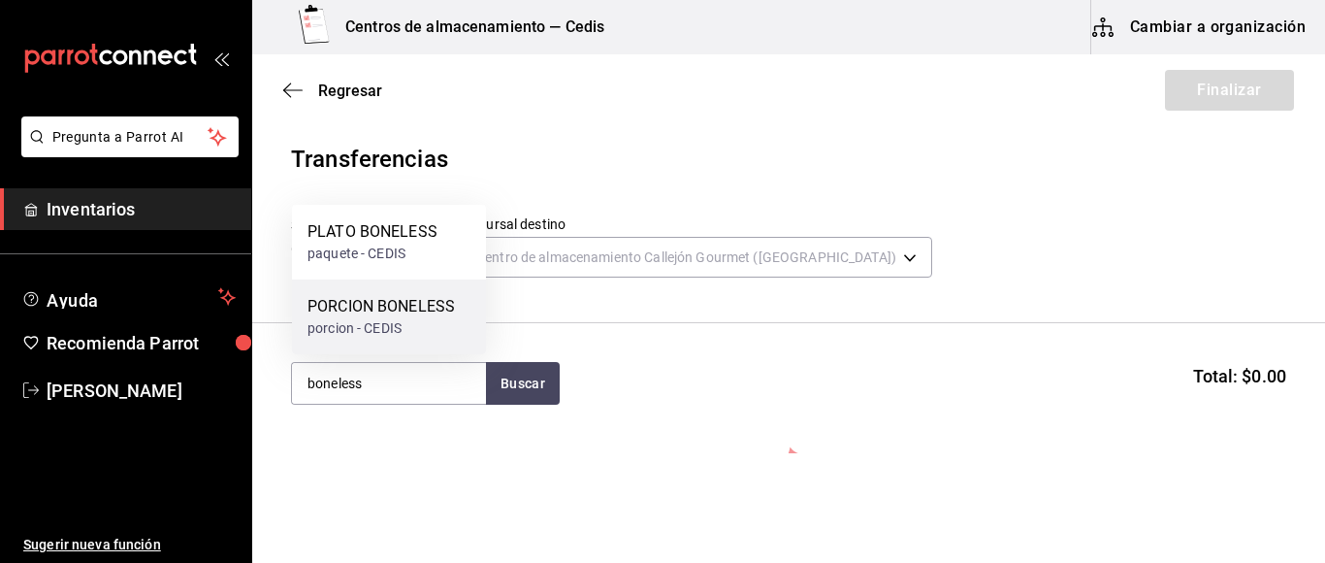
click at [418, 307] on div "PORCION BONELESS" at bounding box center [381, 306] width 147 height 23
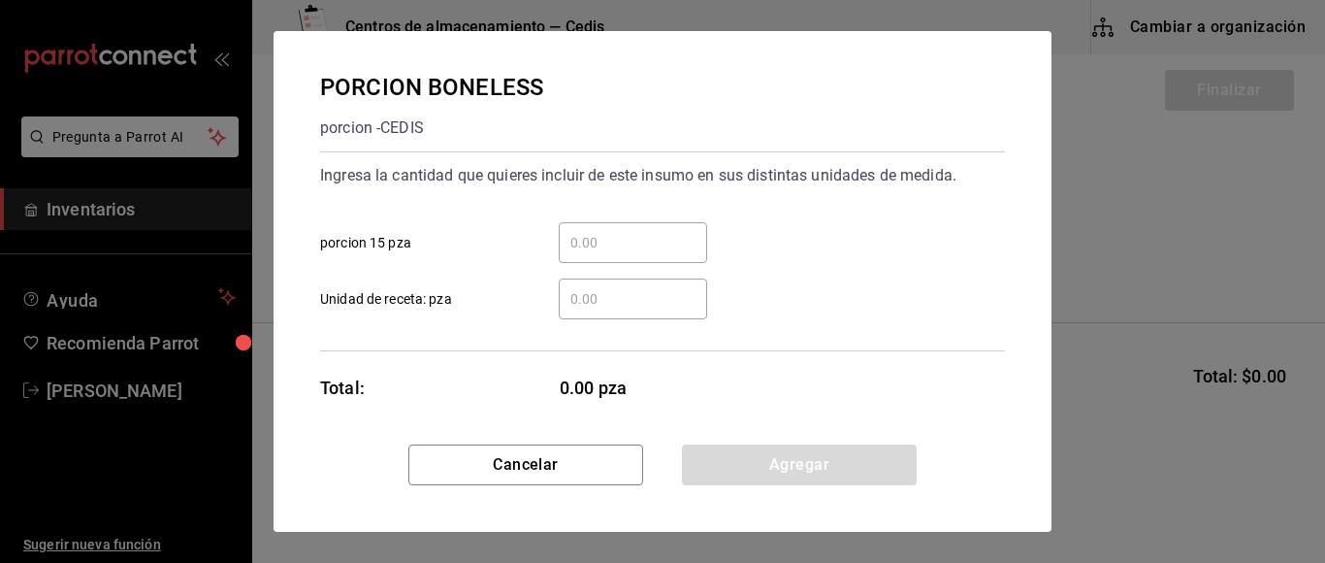
click at [615, 309] on input "​ Unidad de receta: pza" at bounding box center [633, 298] width 148 height 23
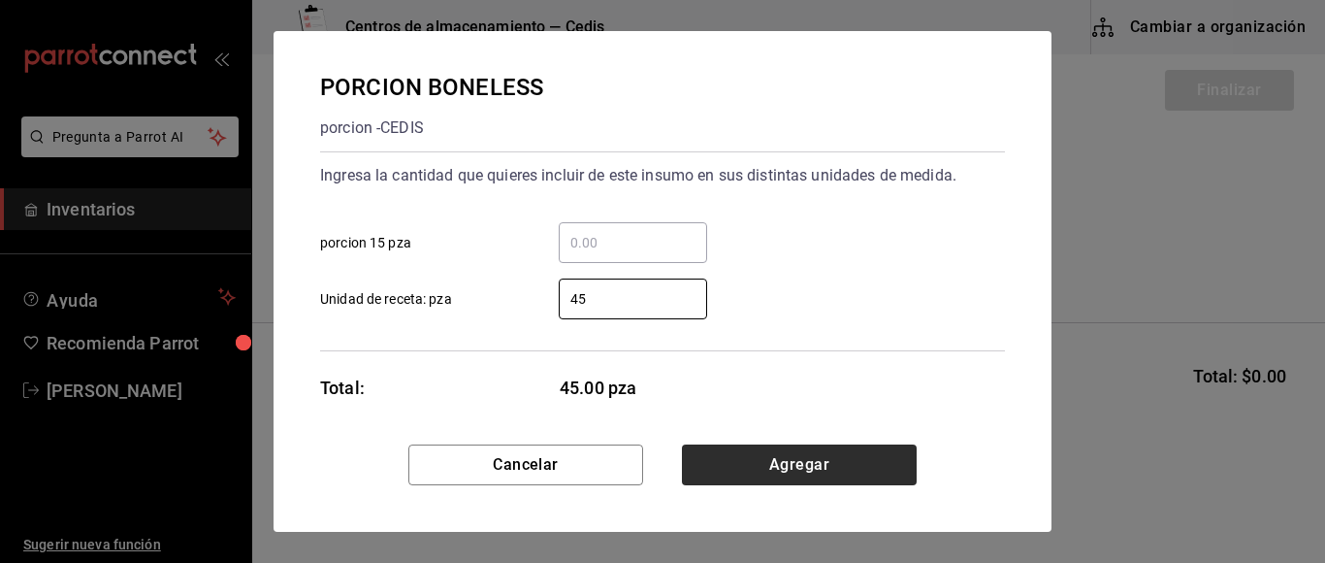
type input "45"
click at [838, 470] on button "Agregar" at bounding box center [799, 464] width 235 height 41
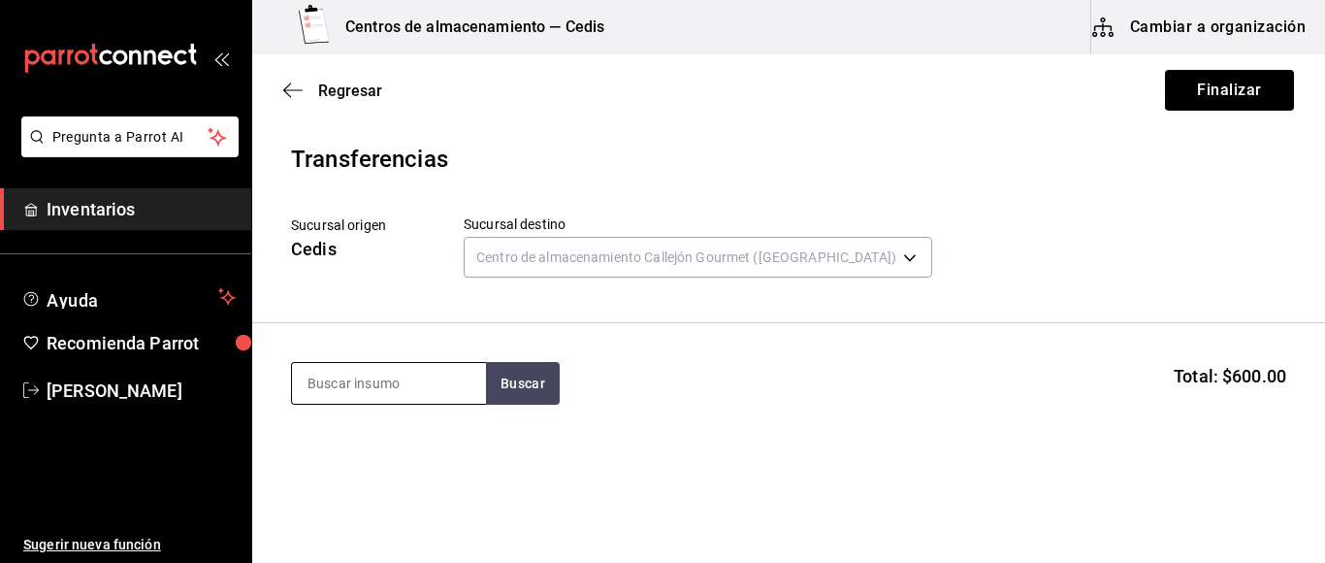
click at [441, 384] on input at bounding box center [389, 383] width 194 height 41
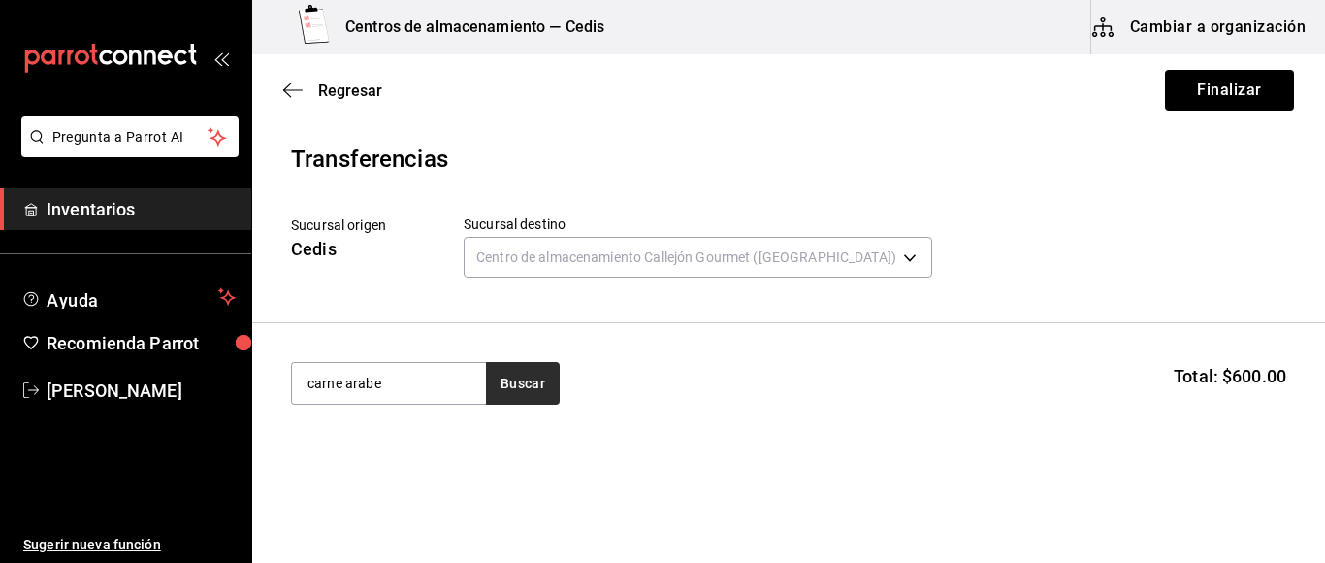
type input "carne arabe"
click at [518, 402] on button "Buscar" at bounding box center [523, 383] width 74 height 43
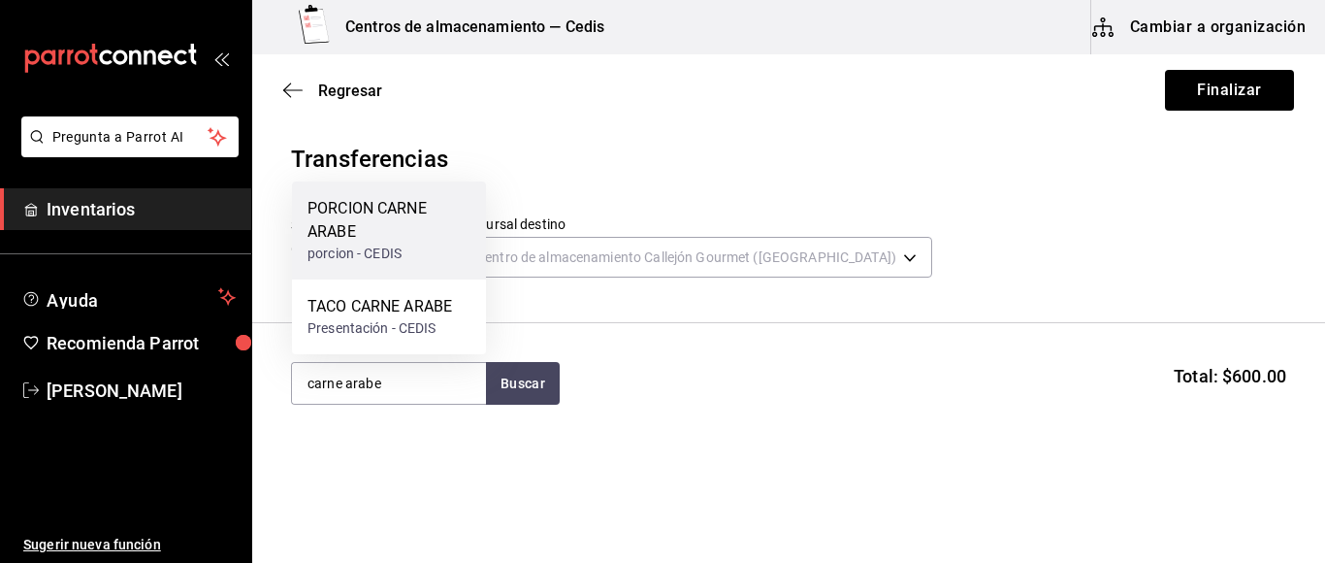
click at [392, 210] on div "PORCION CARNE ARABE" at bounding box center [389, 220] width 163 height 47
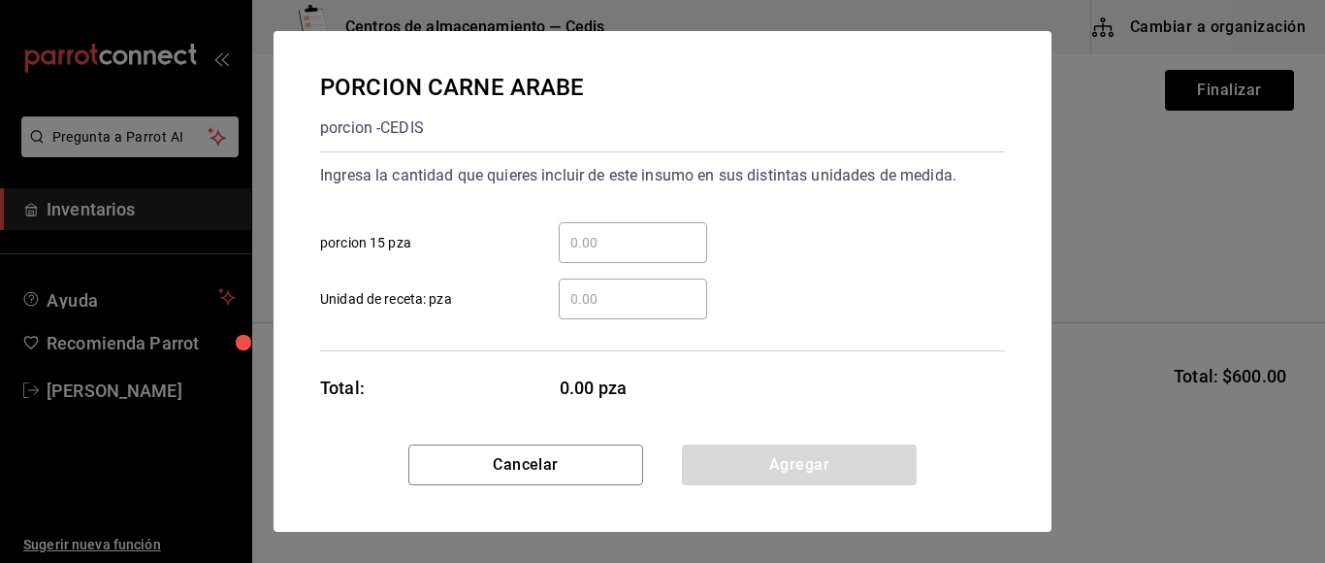
click at [593, 311] on div "​" at bounding box center [633, 298] width 148 height 41
click at [593, 310] on input "​ Unidad de receta: pza" at bounding box center [633, 298] width 148 height 23
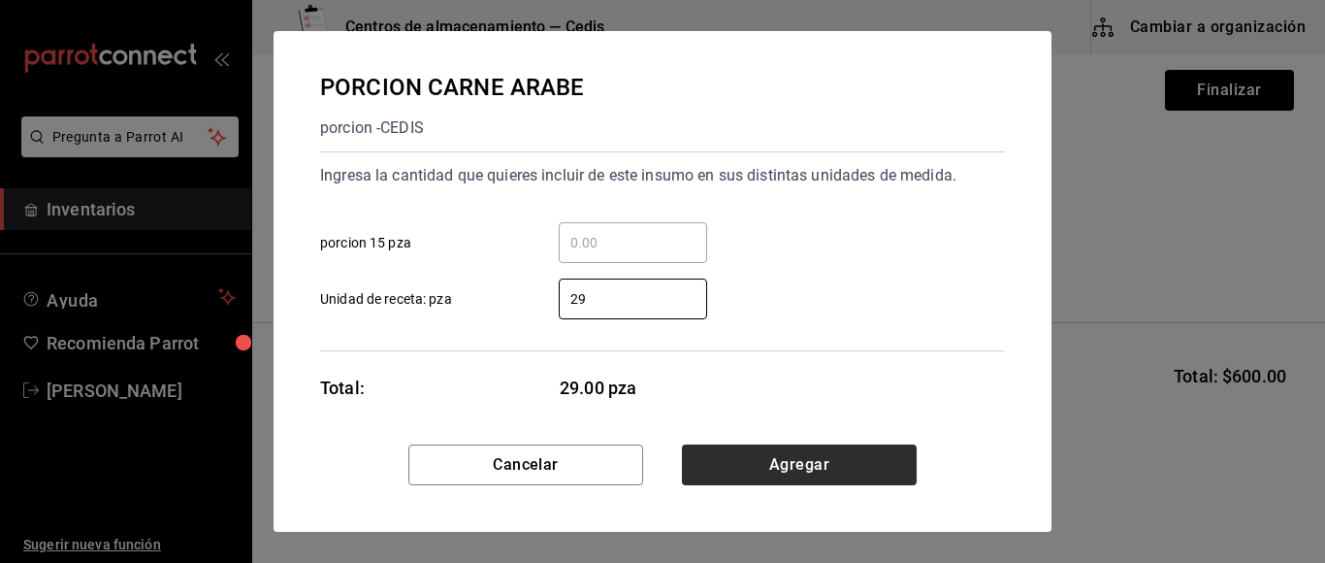
type input "29"
click at [832, 455] on button "Agregar" at bounding box center [799, 464] width 235 height 41
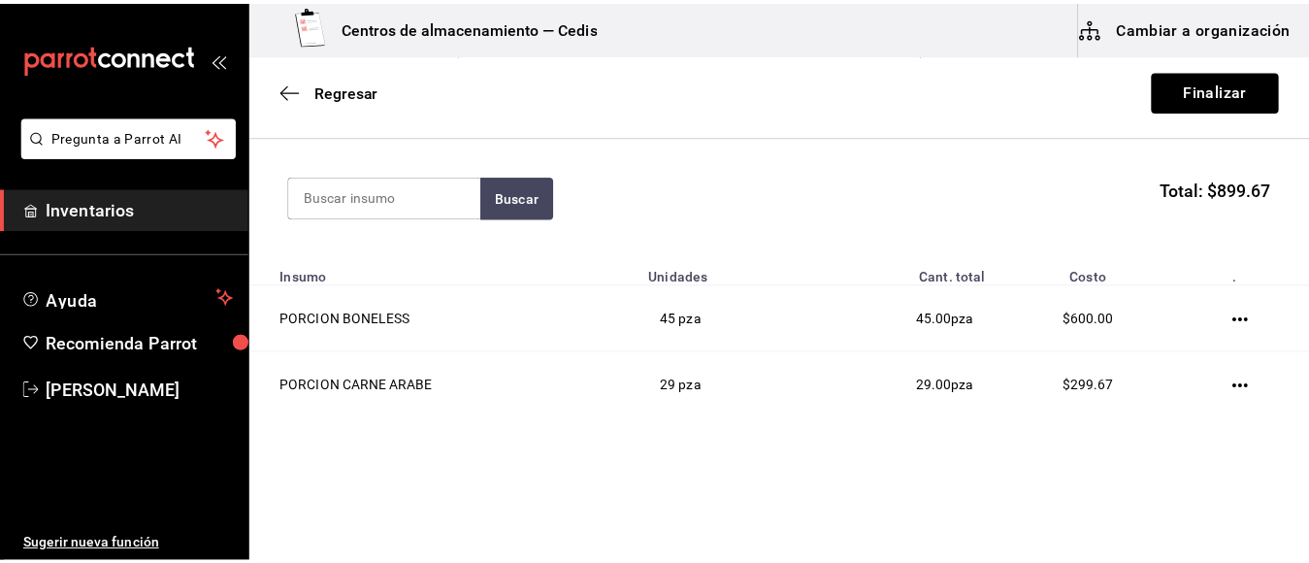
scroll to position [194, 0]
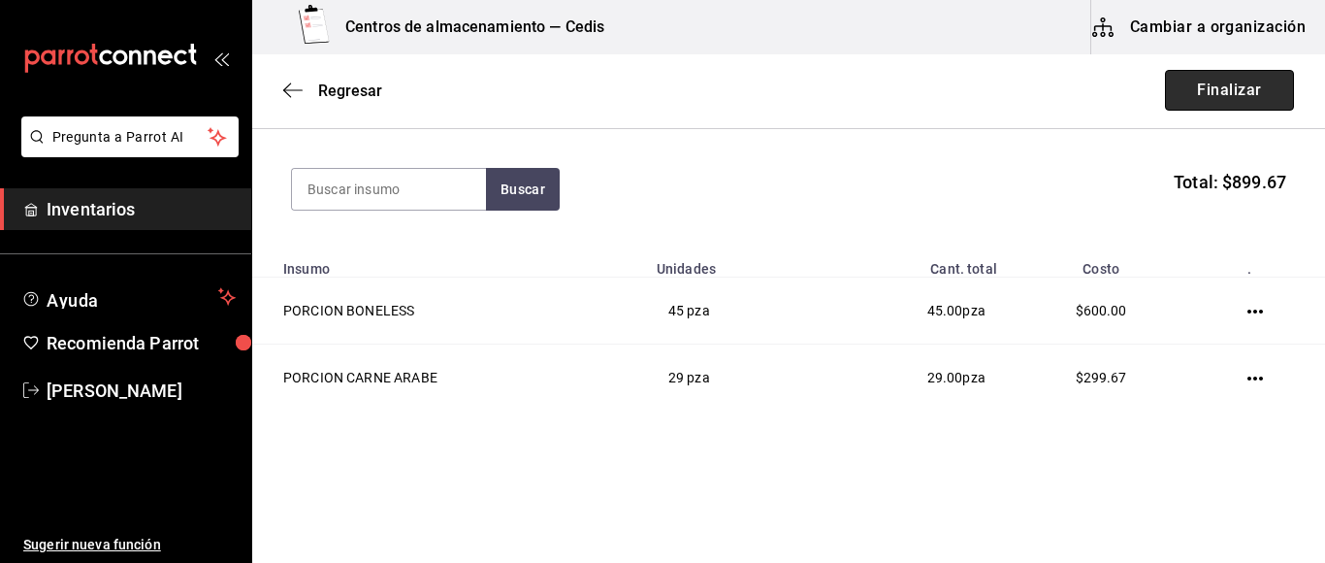
click at [1208, 85] on button "Finalizar" at bounding box center [1229, 90] width 129 height 41
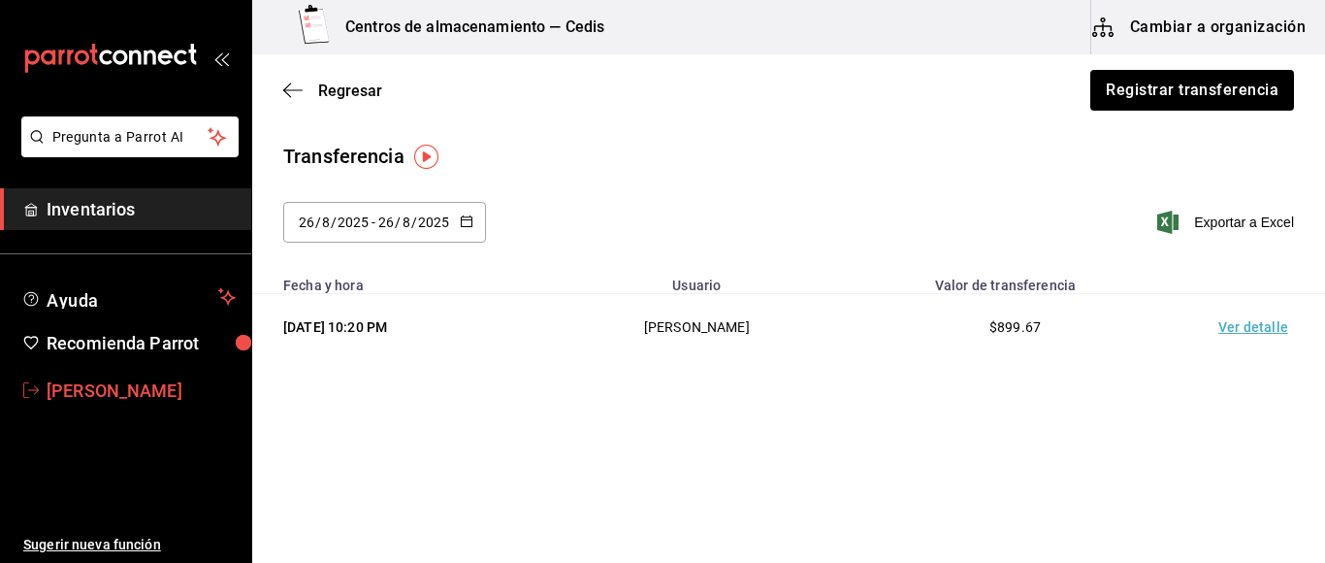
click at [55, 386] on span "[PERSON_NAME]" at bounding box center [141, 390] width 189 height 26
